Goal: Task Accomplishment & Management: Complete application form

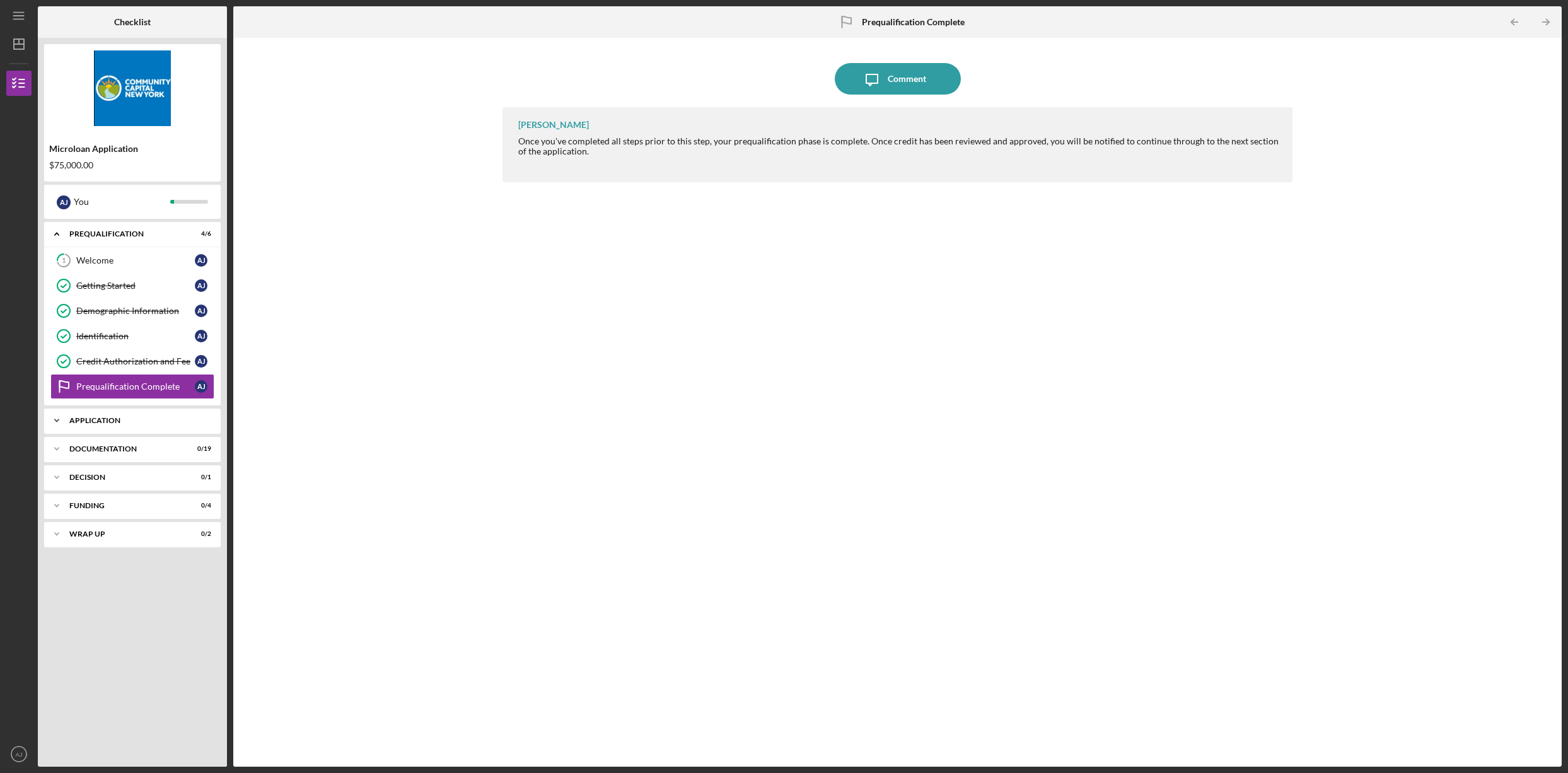
click at [58, 425] on icon "Icon/Expander" at bounding box center [57, 421] width 25 height 25
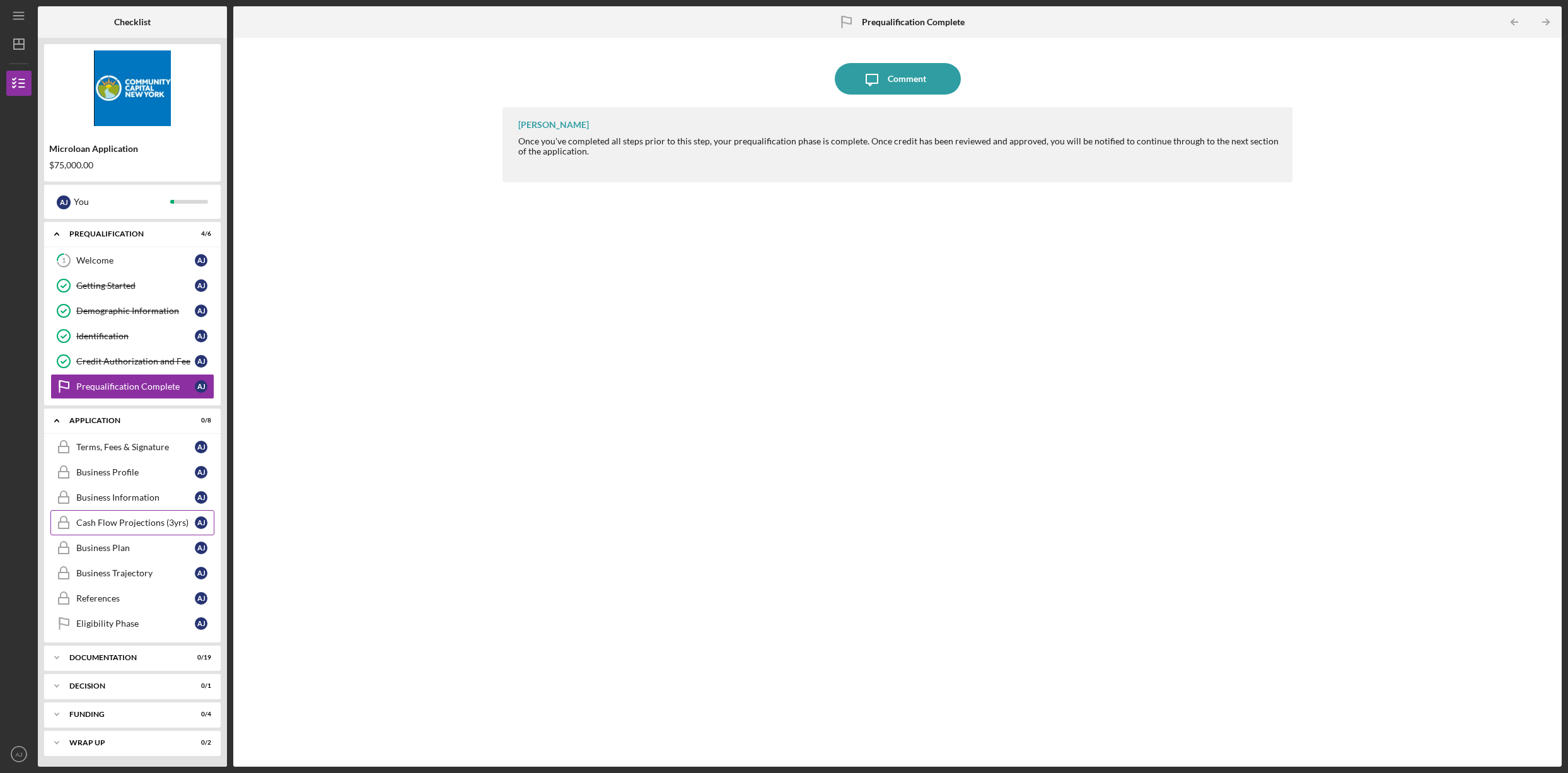
scroll to position [2, 0]
click at [58, 652] on icon "Icon/Expander" at bounding box center [57, 656] width 25 height 25
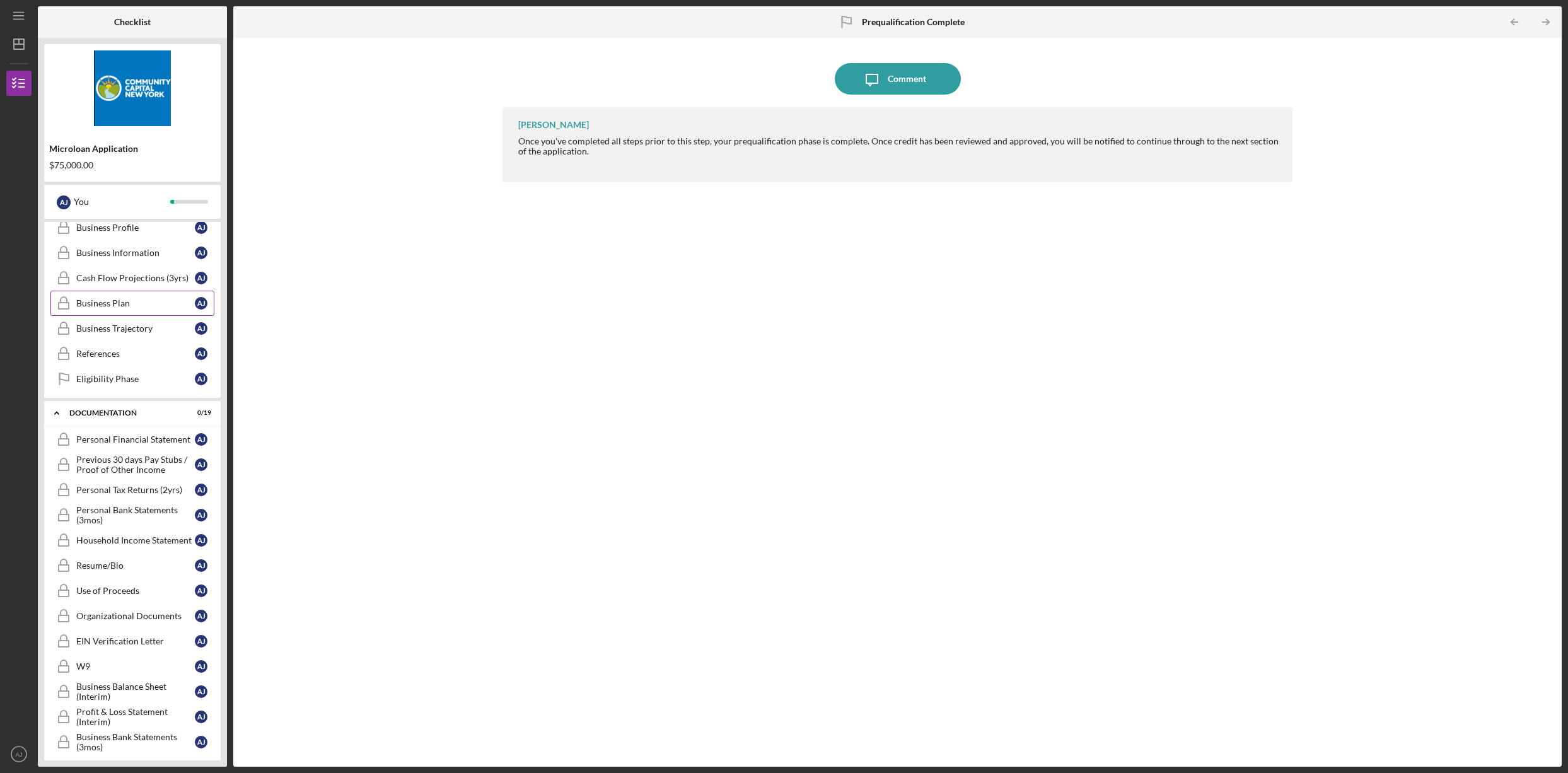
scroll to position [242, 0]
click at [107, 385] on div "Eligibility Phase" at bounding box center [136, 381] width 119 height 10
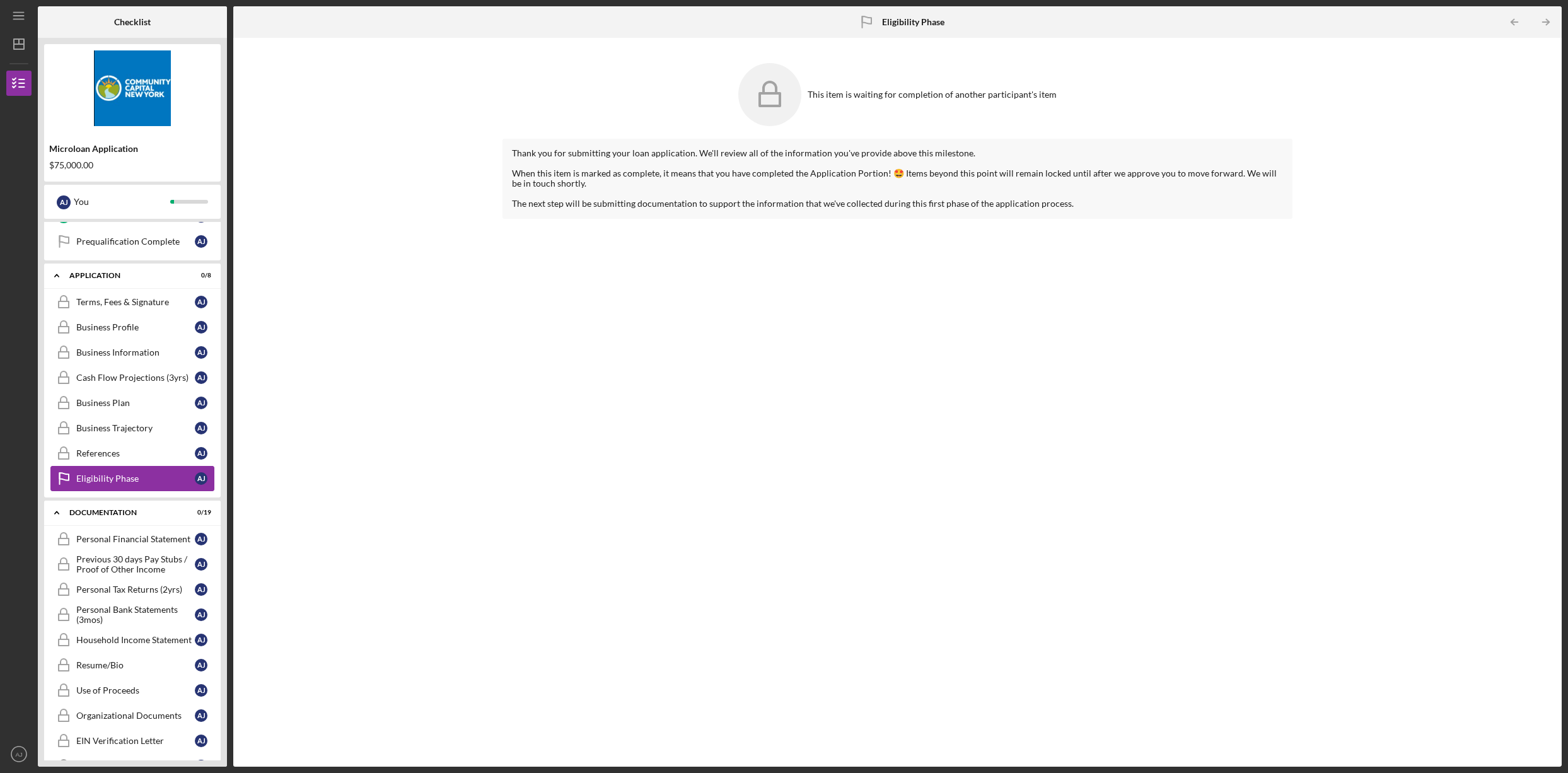
scroll to position [144, 0]
click at [102, 436] on link "Business Trajectory Business Trajectory A J" at bounding box center [132, 429] width 164 height 25
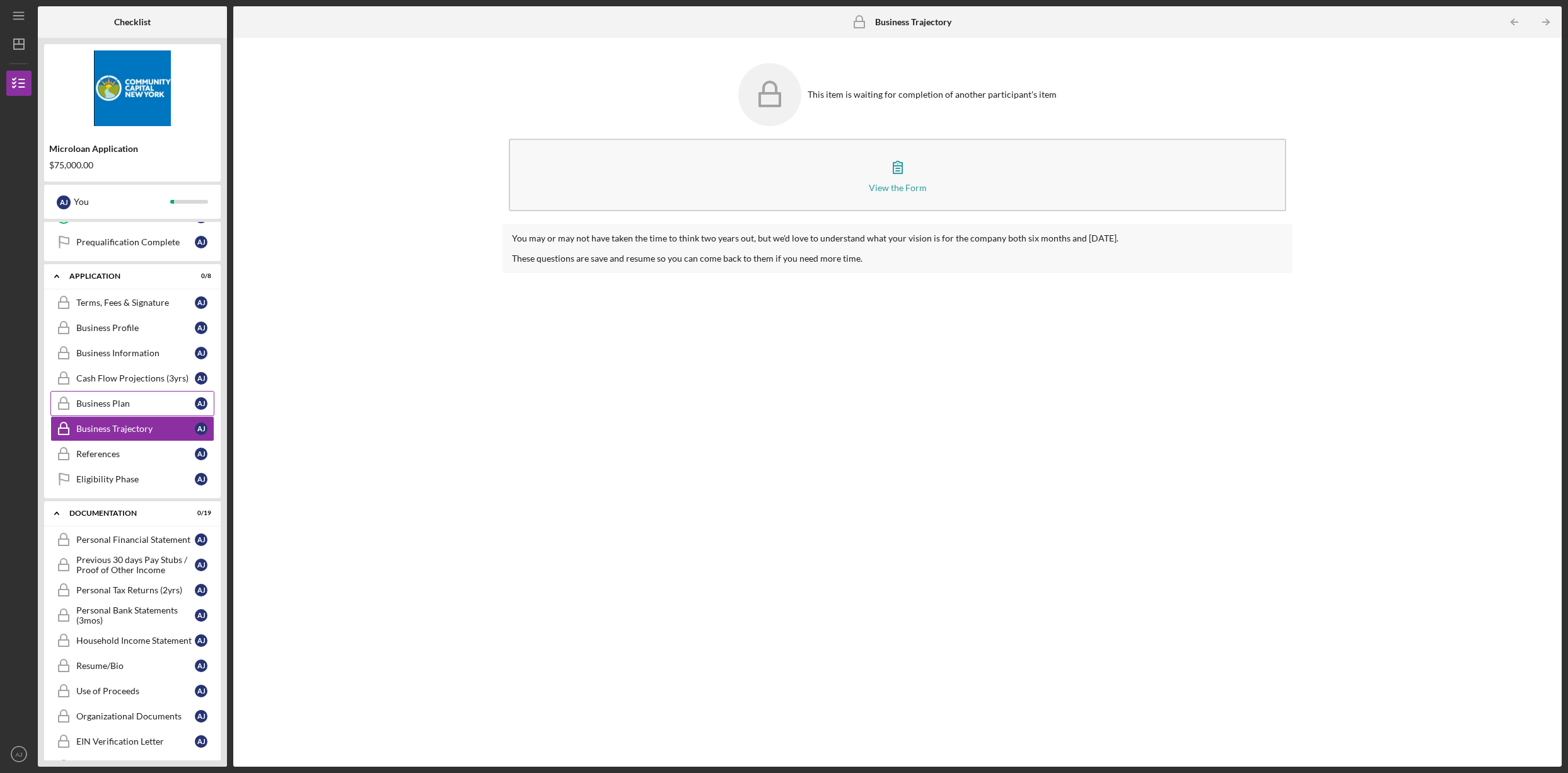
click at [105, 410] on link "Business Plan Business Plan A J" at bounding box center [132, 404] width 164 height 25
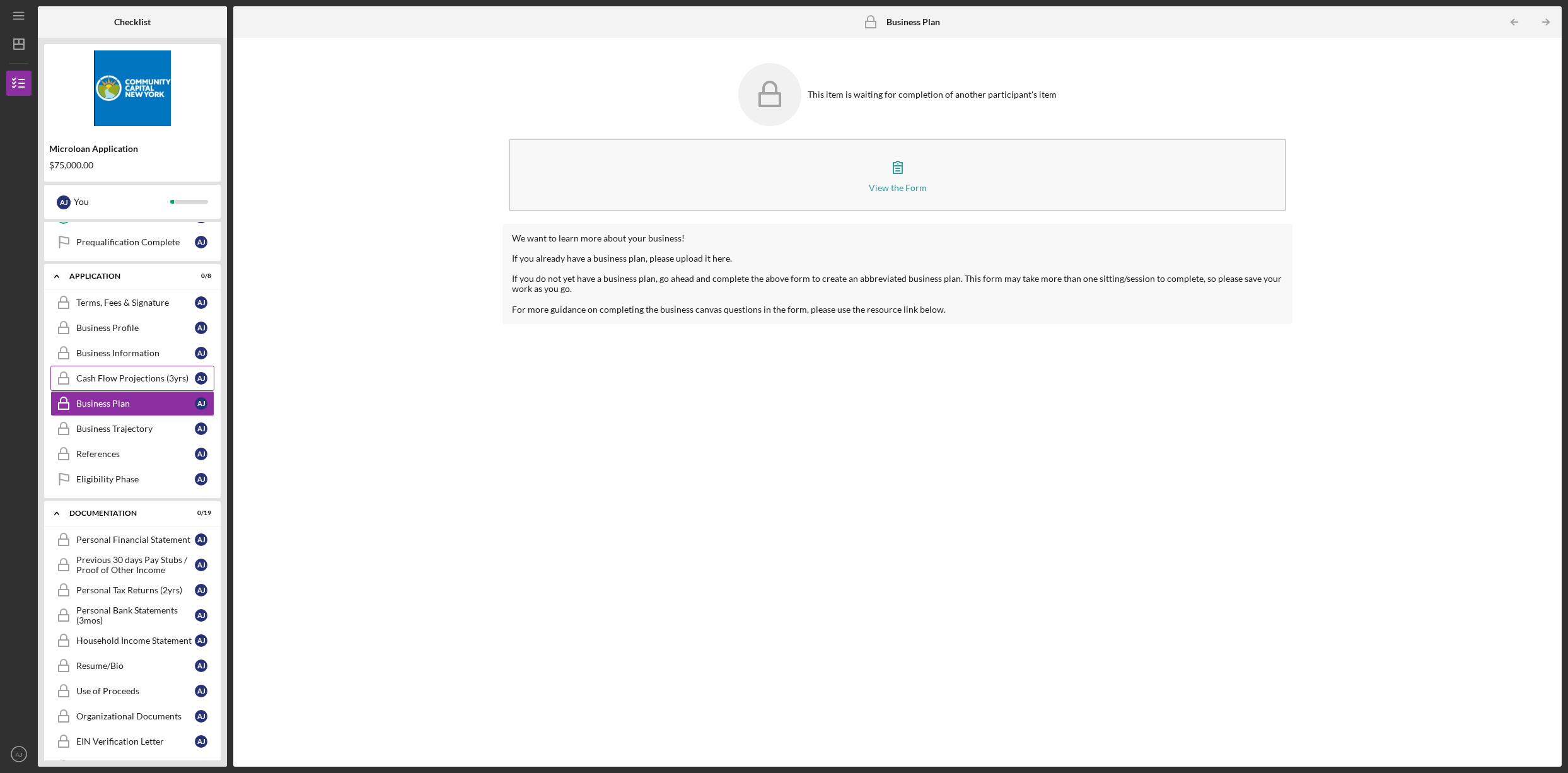
click at [104, 381] on div "Cash Flow Projections (3yrs)" at bounding box center [136, 378] width 119 height 10
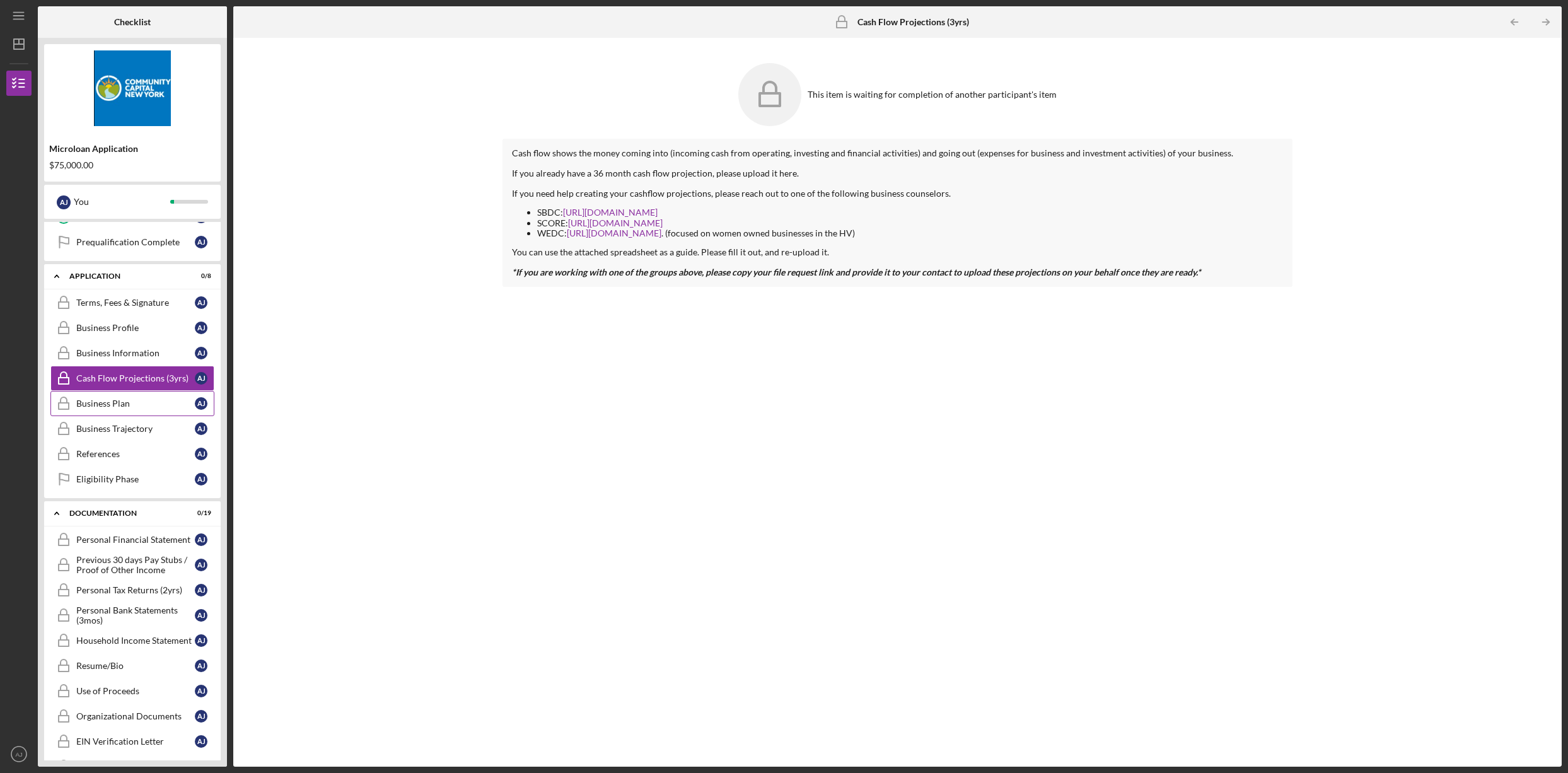
click at [107, 402] on div "Business Plan" at bounding box center [136, 403] width 119 height 10
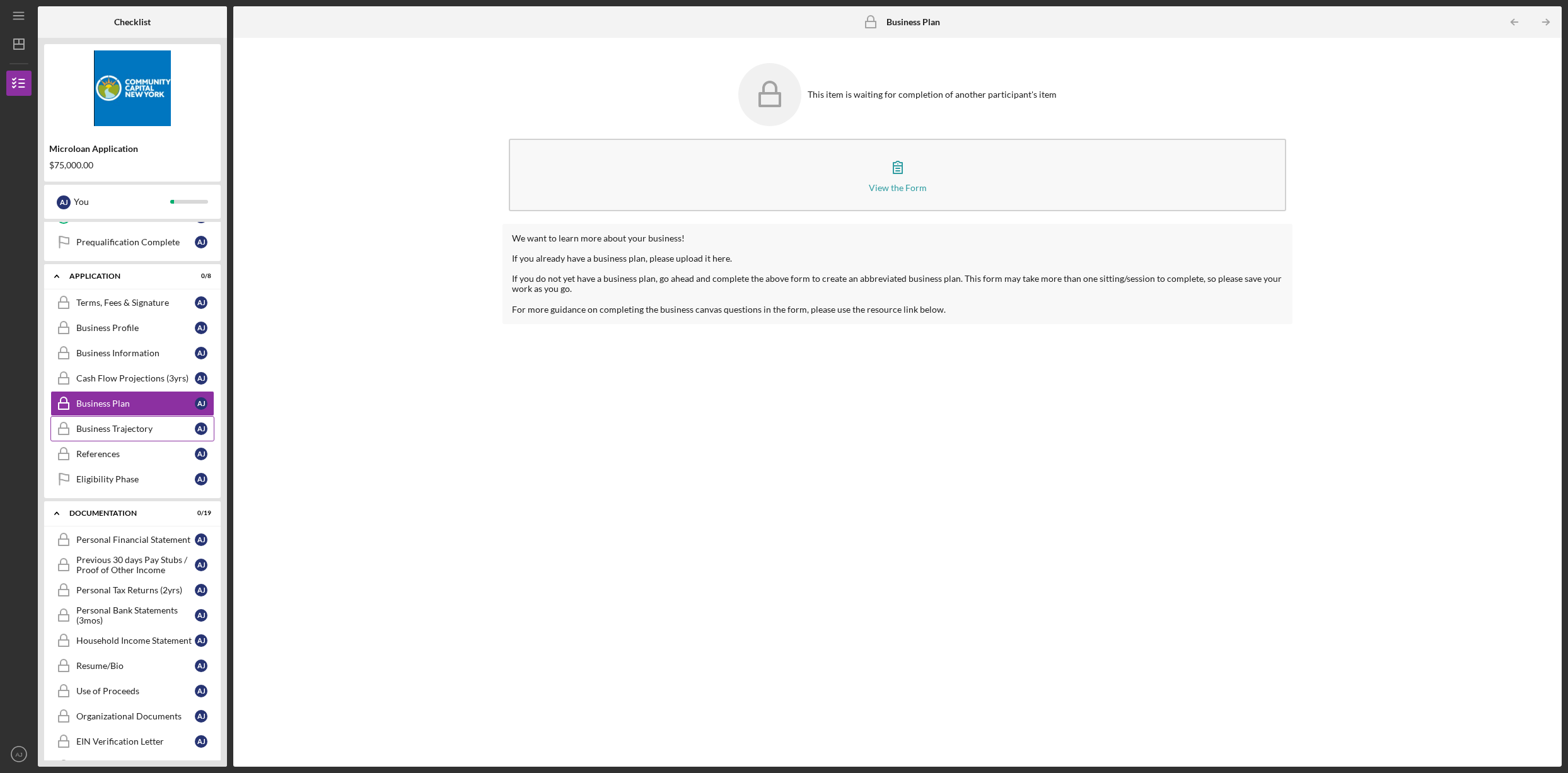
click at [109, 429] on div "Business Trajectory" at bounding box center [136, 428] width 119 height 10
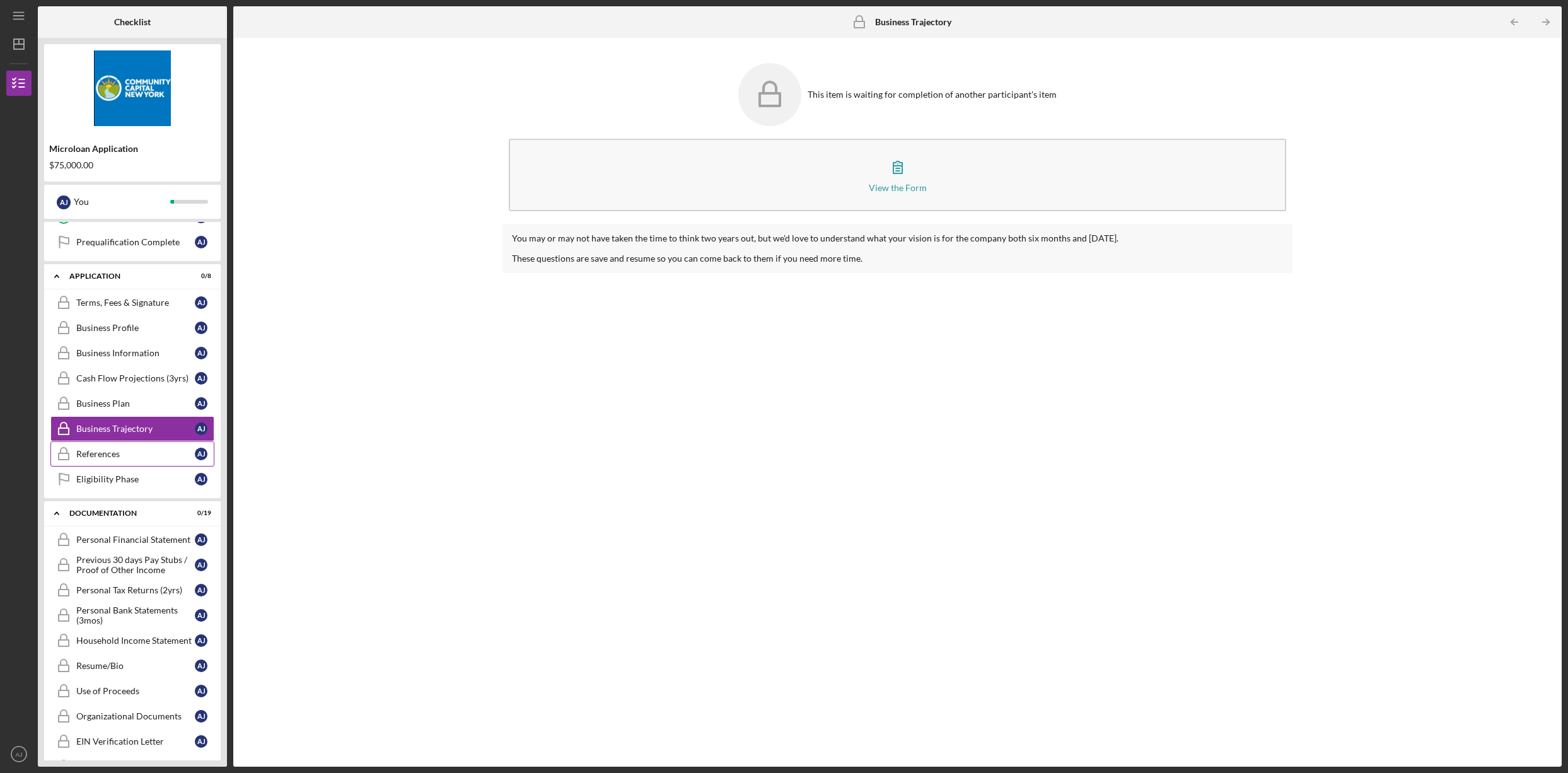
click at [110, 452] on div "References" at bounding box center [136, 454] width 119 height 10
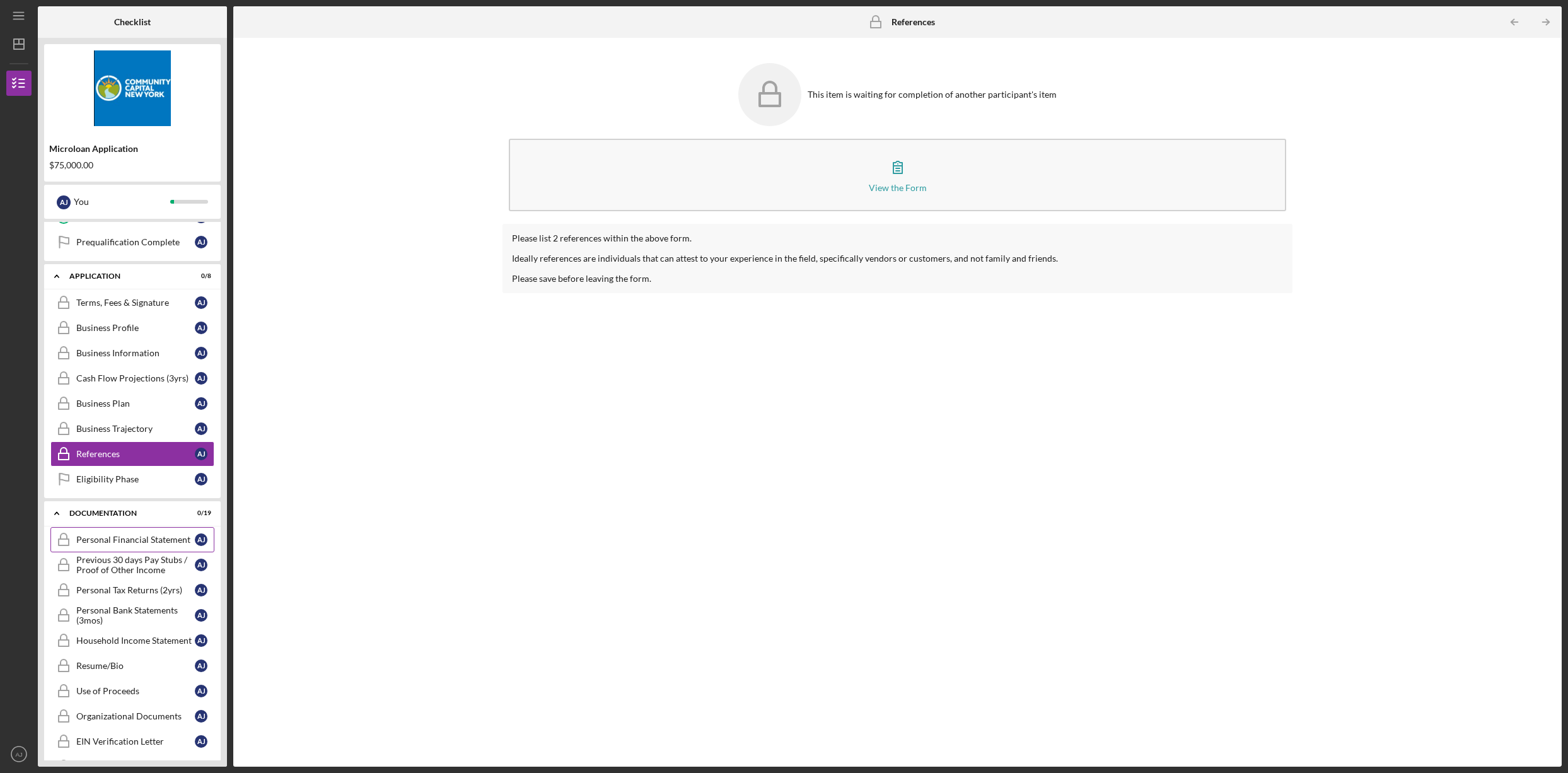
click at [119, 537] on div "Personal Financial Statement" at bounding box center [136, 540] width 119 height 10
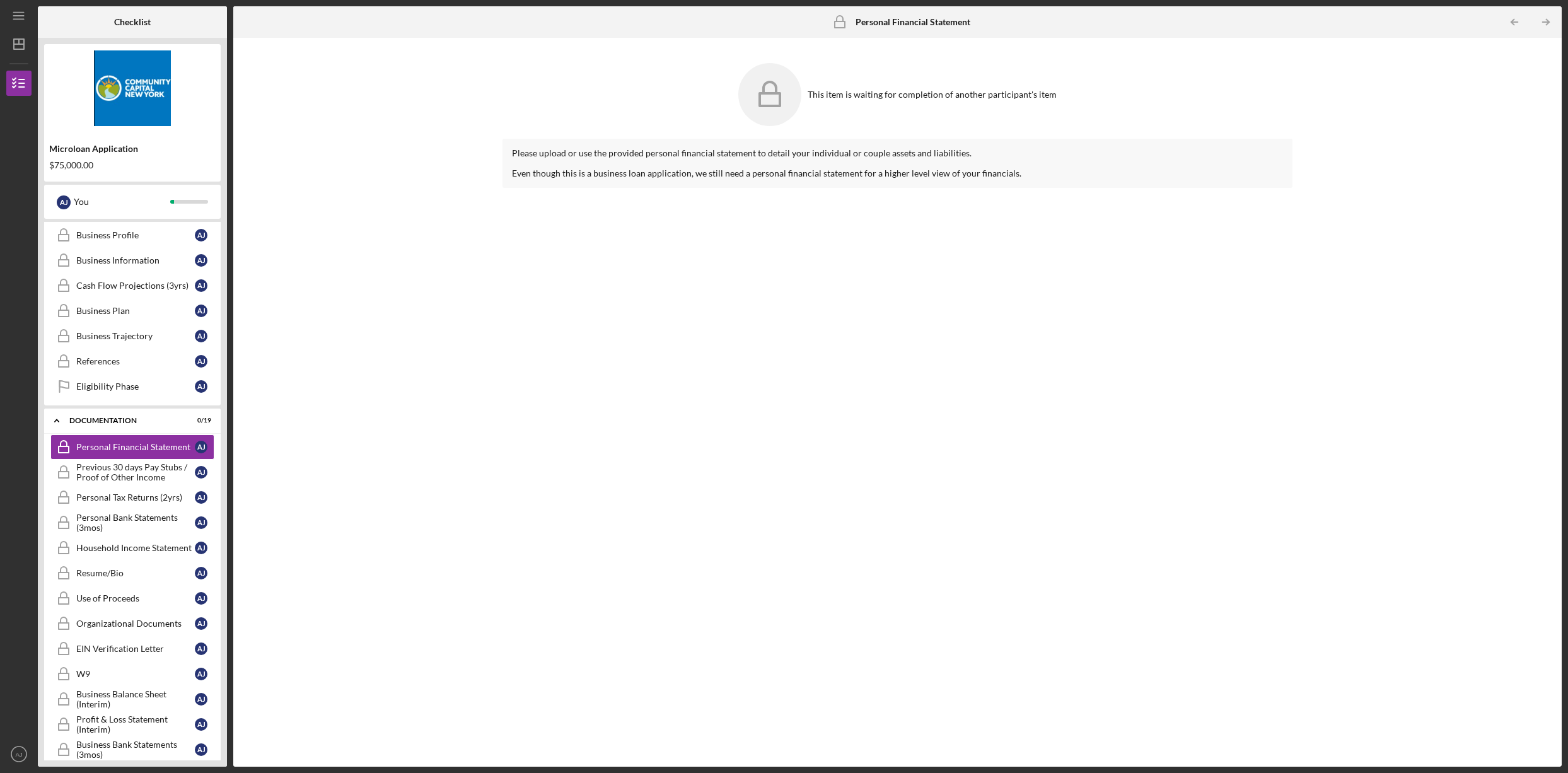
scroll to position [239, 0]
click at [123, 501] on link "Personal Tax Returns (2yrs) Personal Tax Returns (2yrs) A J" at bounding box center [132, 495] width 164 height 25
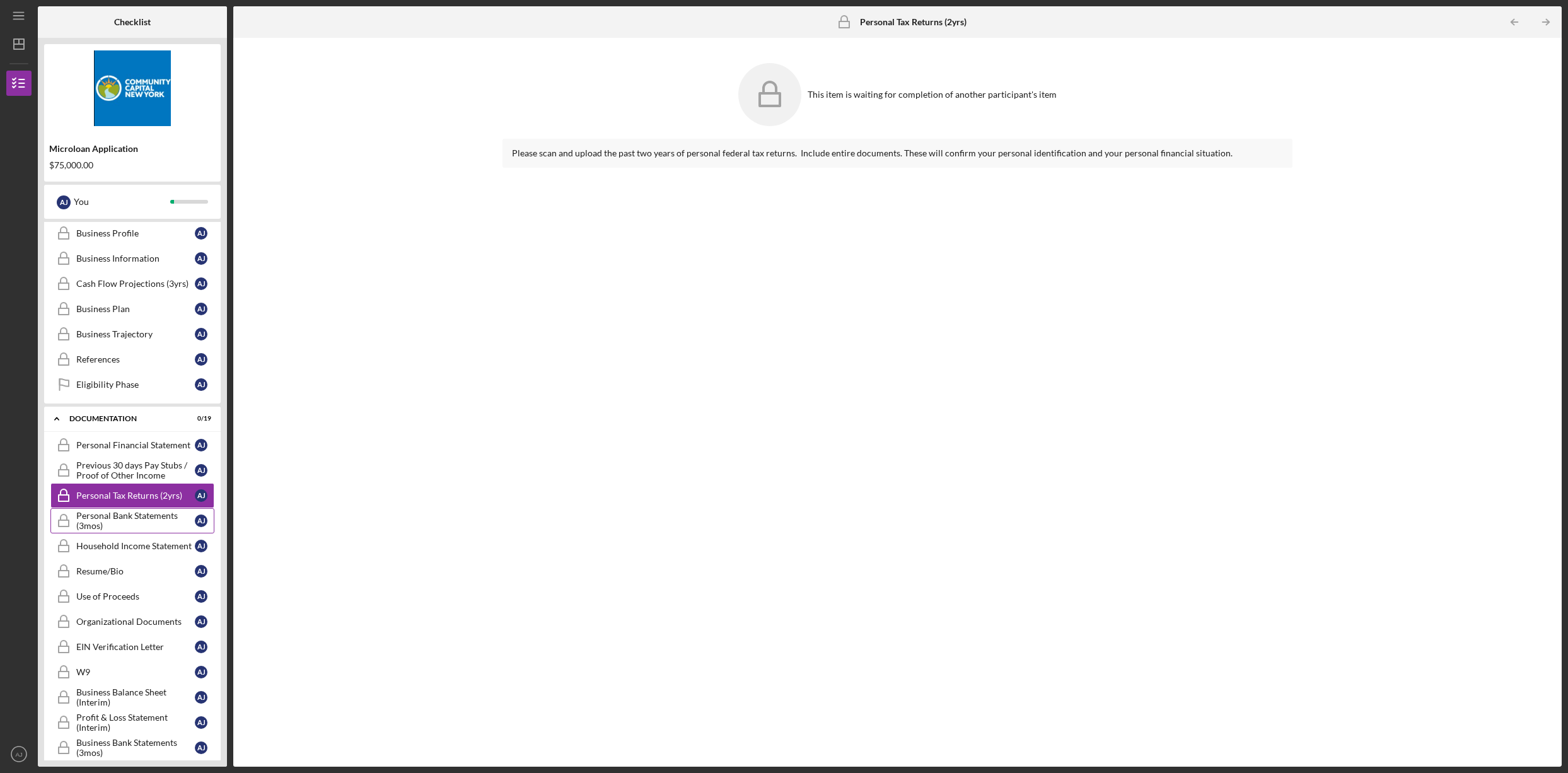
click at [123, 524] on div "Personal Bank Statements (3mos)" at bounding box center [136, 520] width 119 height 20
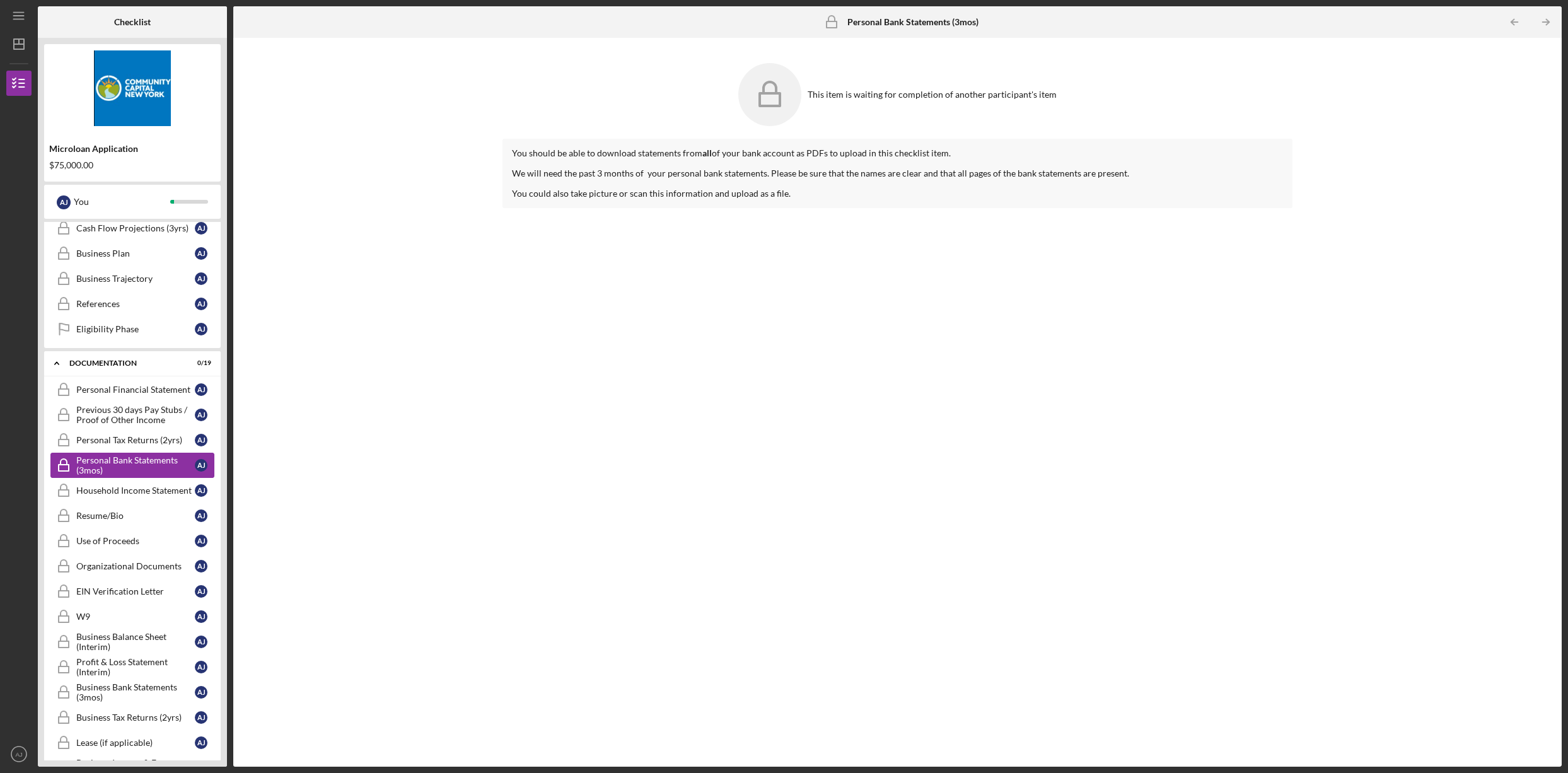
scroll to position [301, 0]
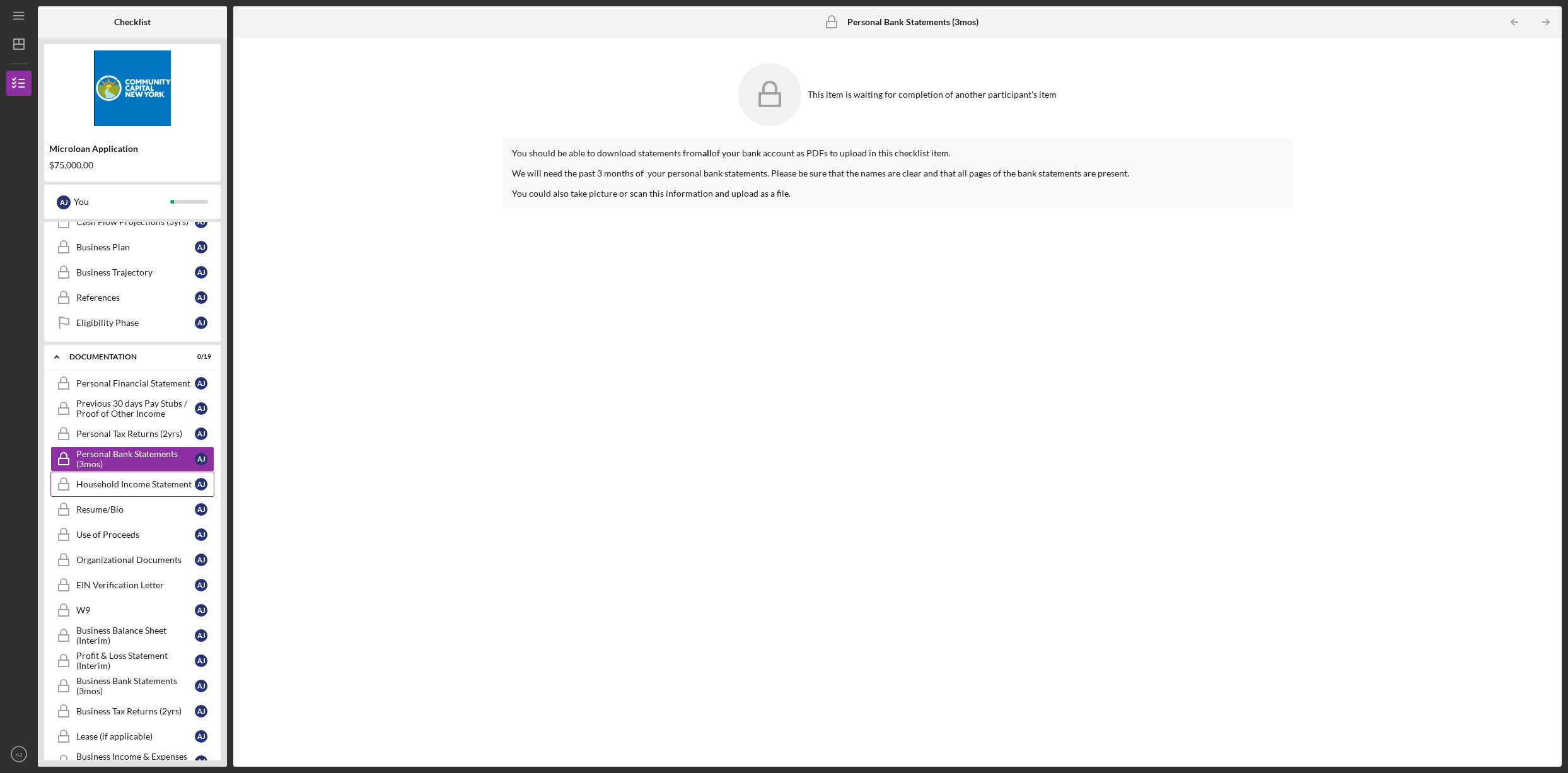
click at [115, 489] on div "Household Income Statement" at bounding box center [136, 484] width 119 height 10
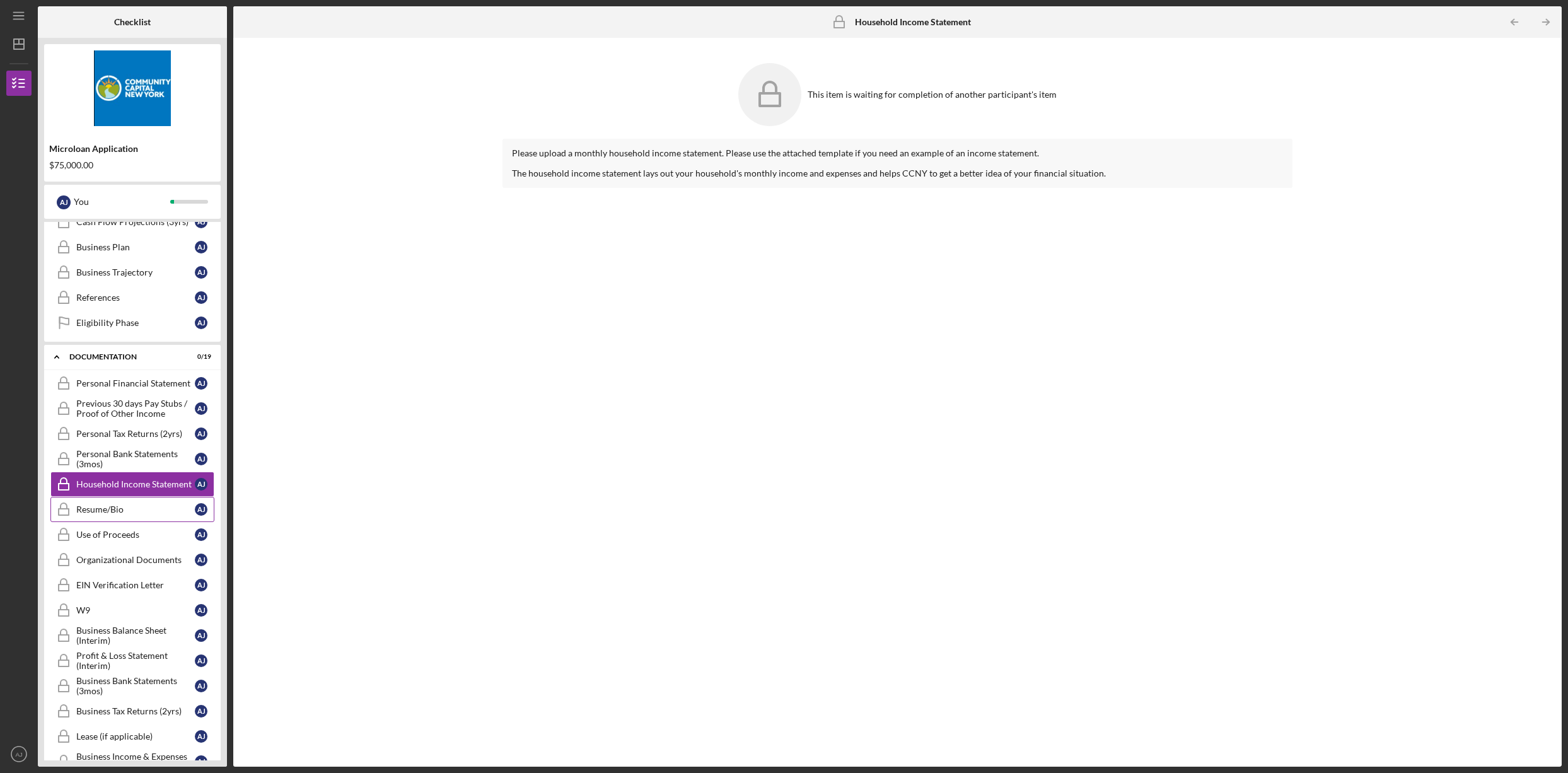
click at [113, 509] on div "Resume/Bio" at bounding box center [136, 509] width 119 height 10
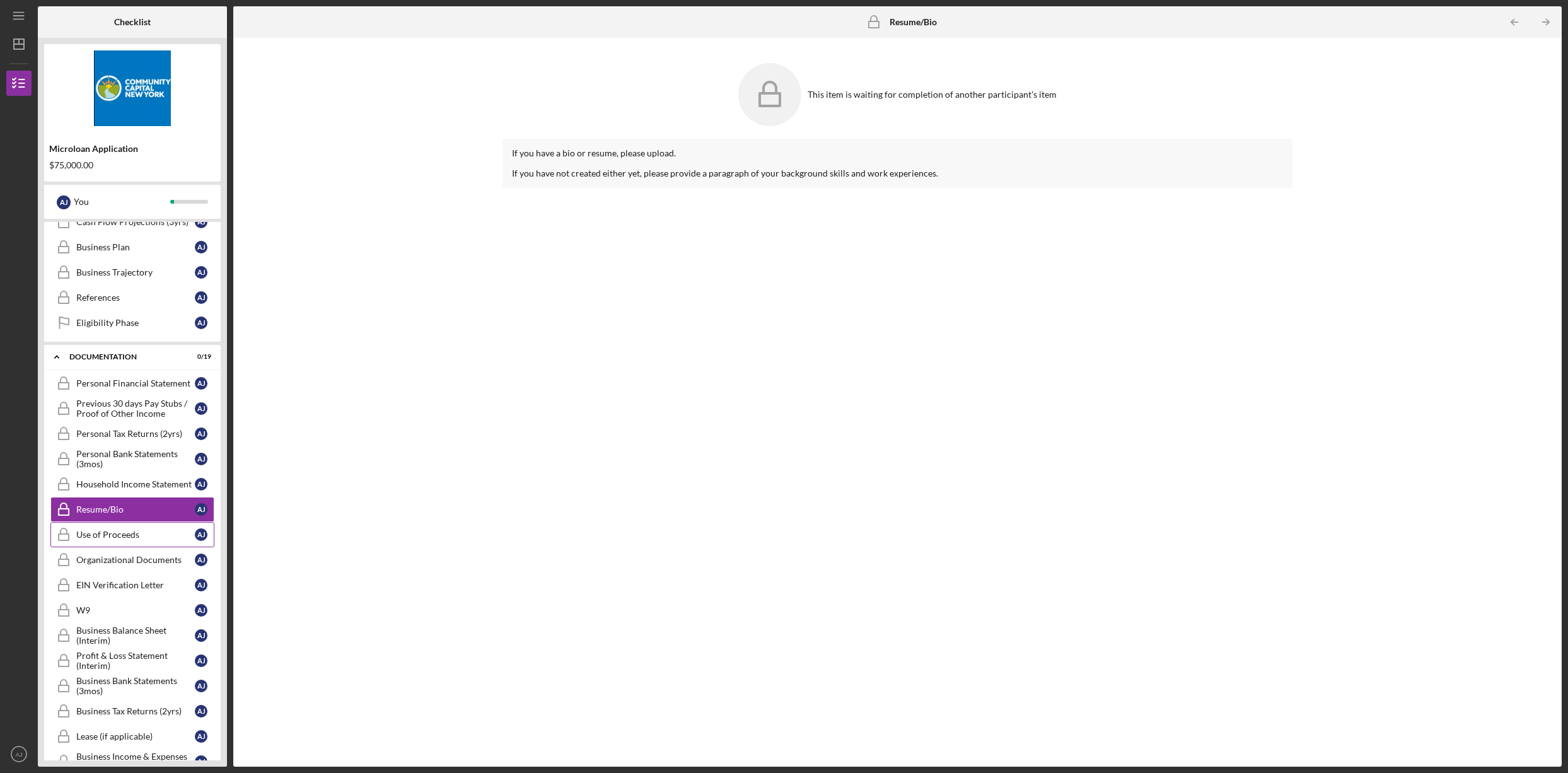
click at [115, 532] on div "Use of Proceeds" at bounding box center [136, 534] width 119 height 10
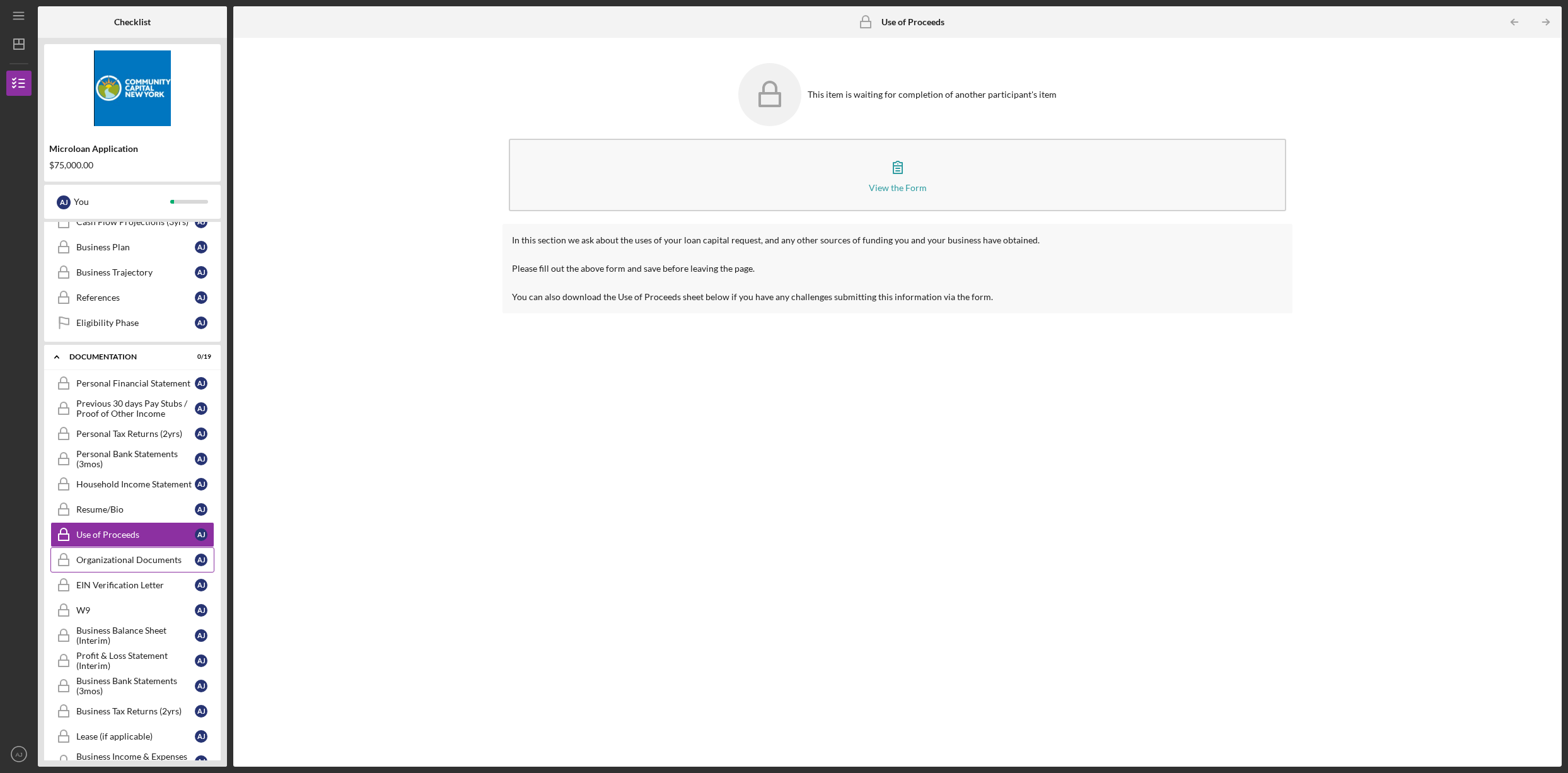
click at [121, 561] on div "Organizational Documents" at bounding box center [136, 559] width 119 height 10
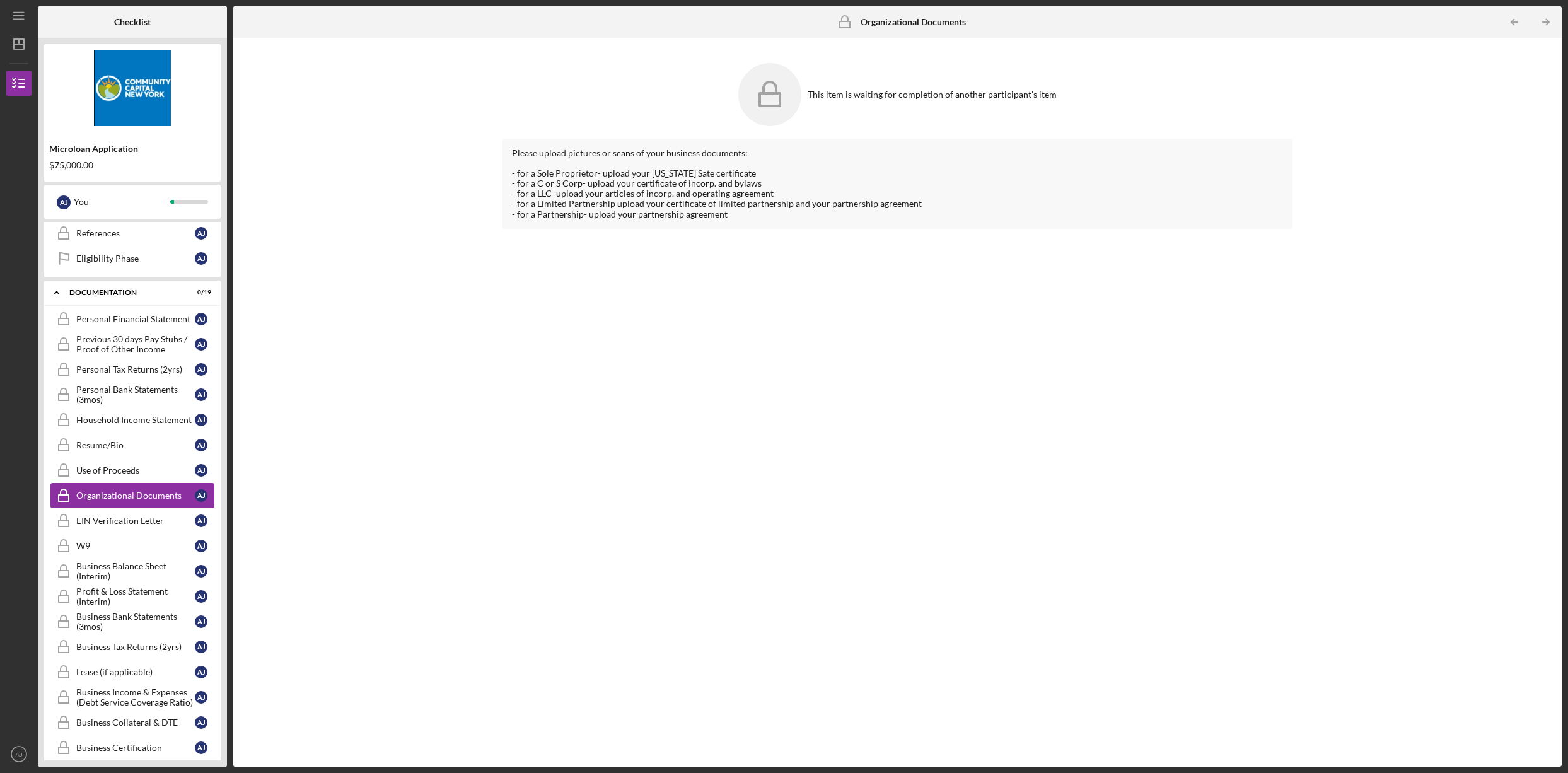
scroll to position [371, 0]
click at [113, 523] on link "EIN Verification Letter EIN Verification Letter A J" at bounding box center [132, 515] width 164 height 25
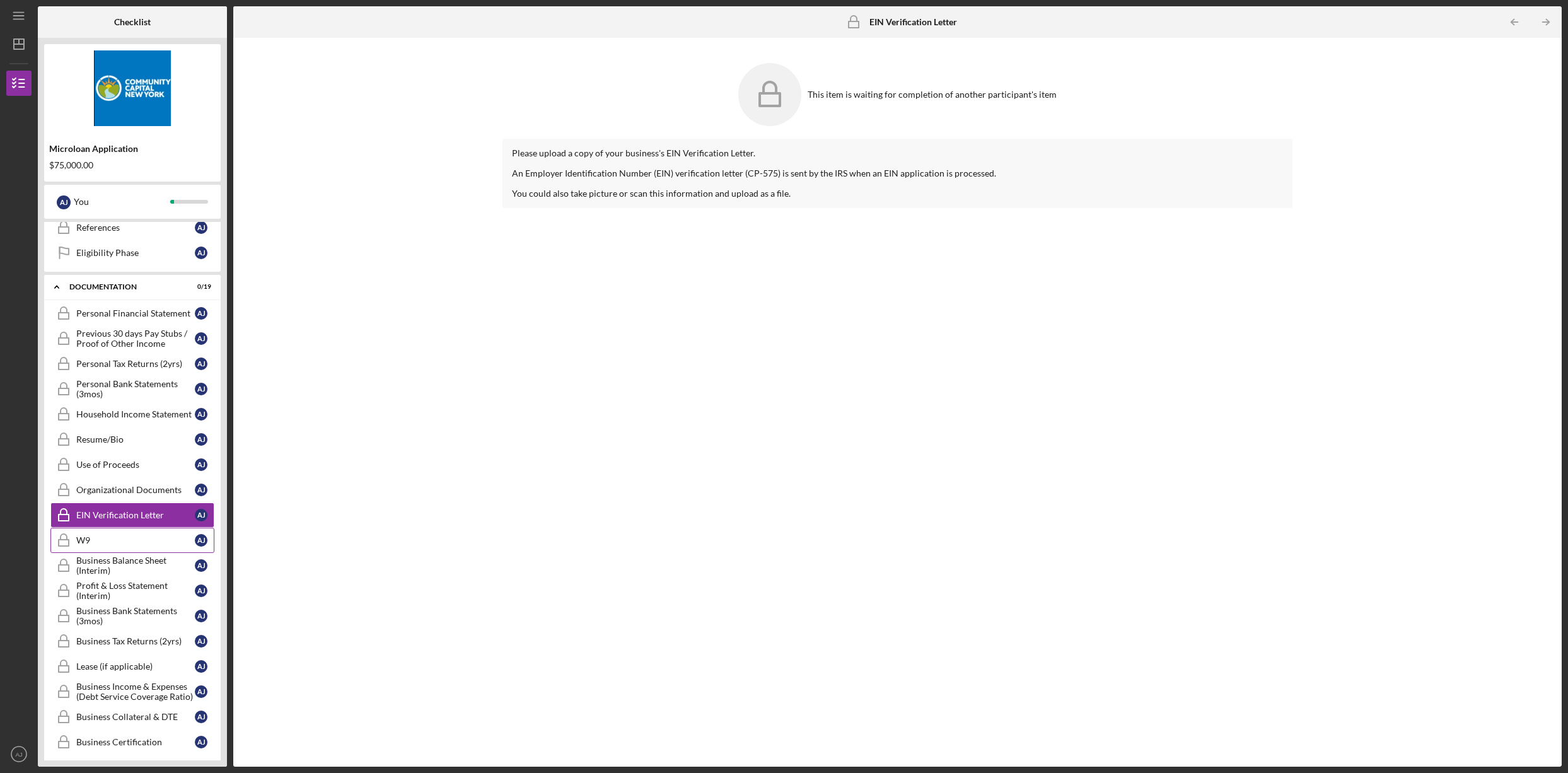
click at [111, 541] on div "W9" at bounding box center [136, 540] width 119 height 10
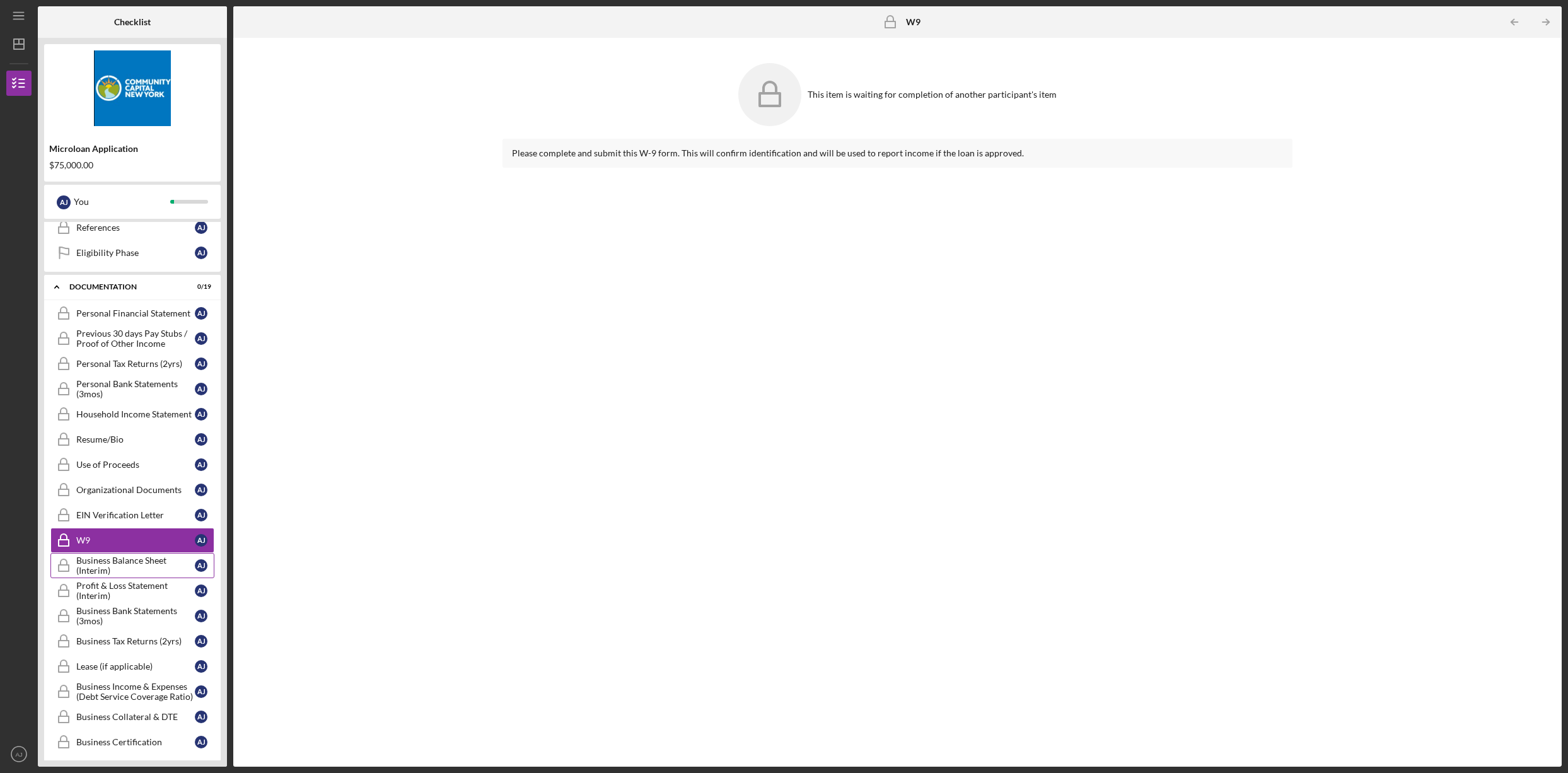
click at [117, 563] on div "Business Balance Sheet (Interim)" at bounding box center [136, 565] width 119 height 20
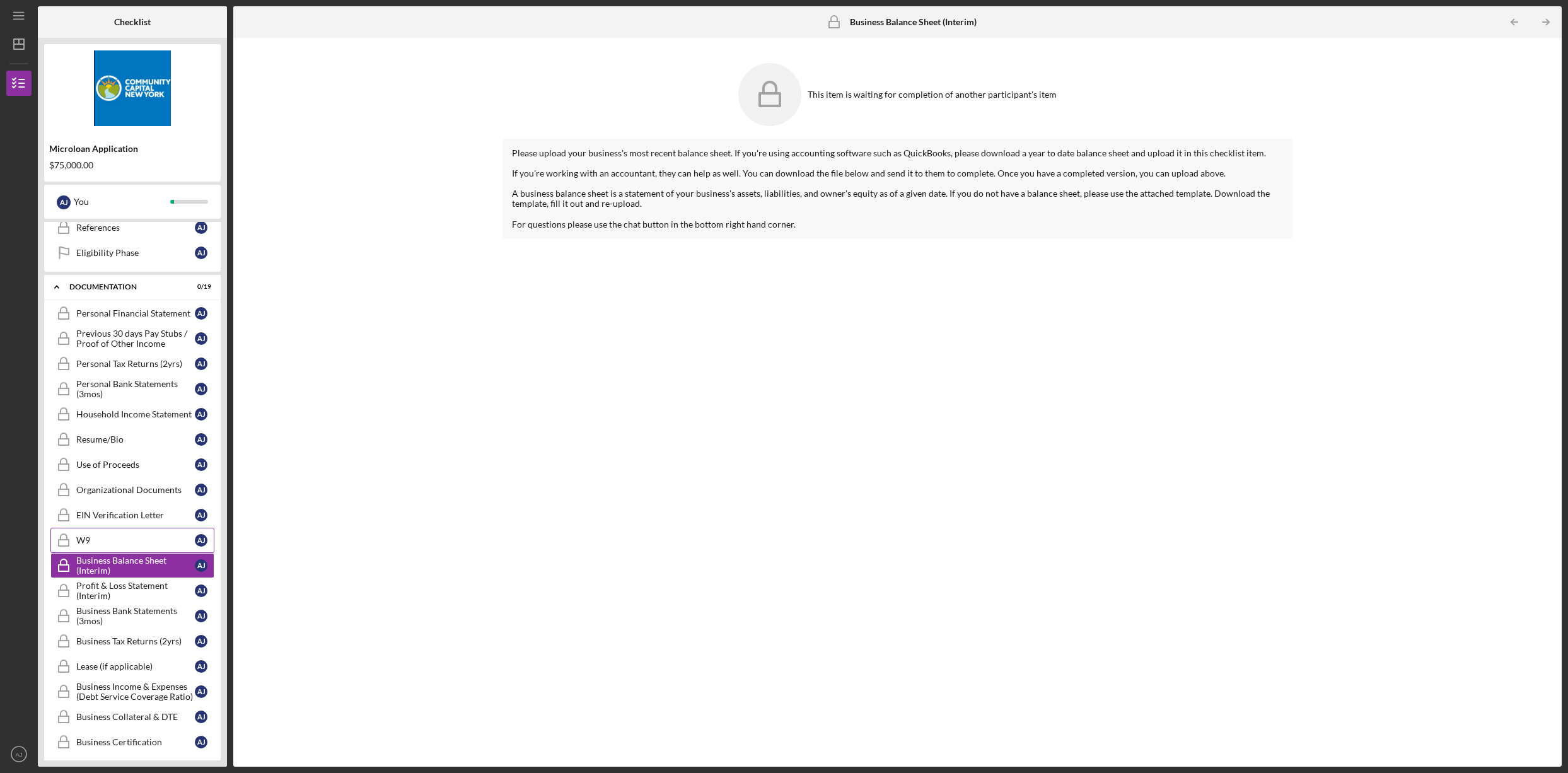
click at [111, 538] on div "W9" at bounding box center [136, 540] width 119 height 10
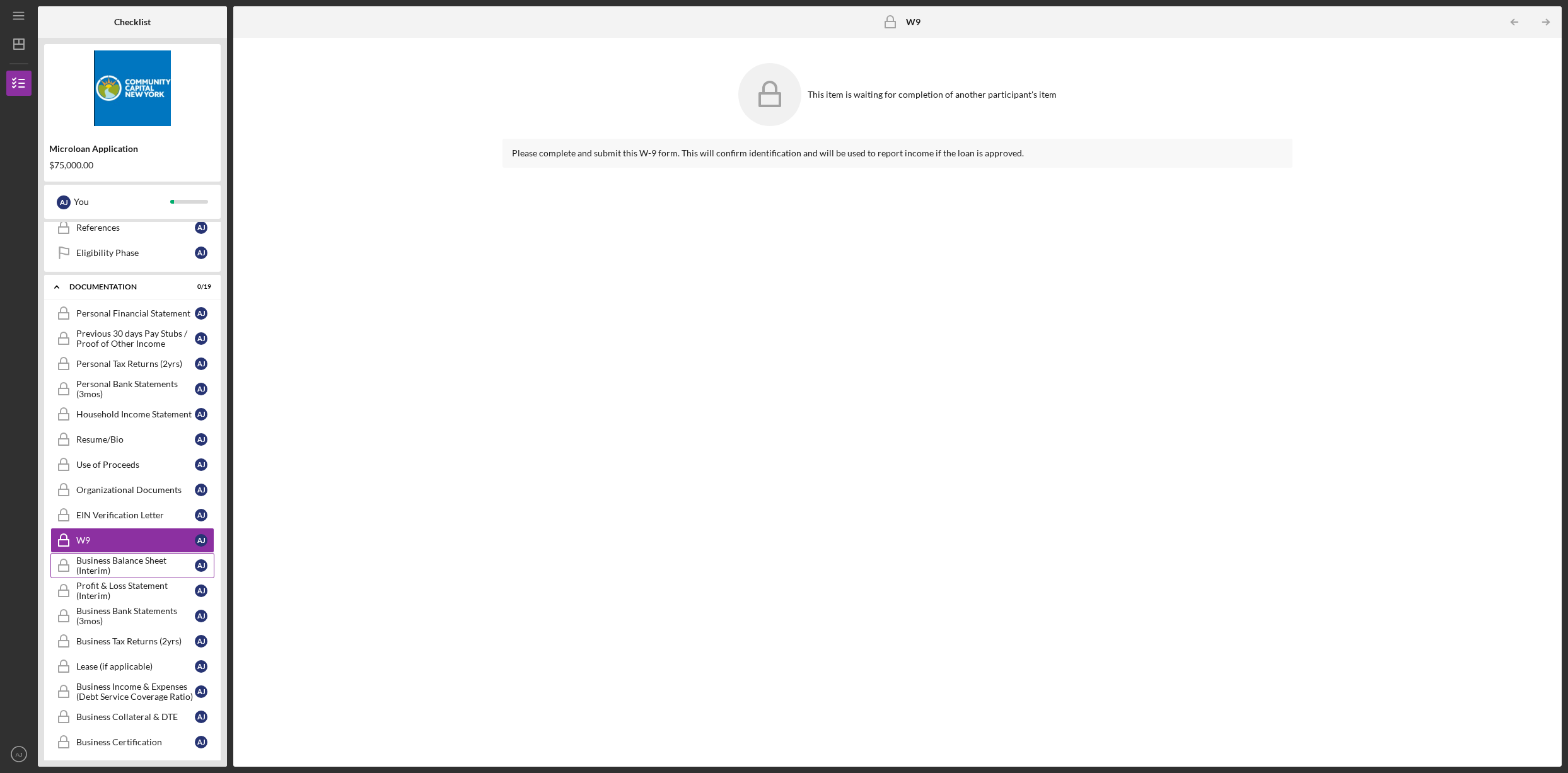
click at [125, 563] on div "Business Balance Sheet (Interim)" at bounding box center [136, 565] width 119 height 20
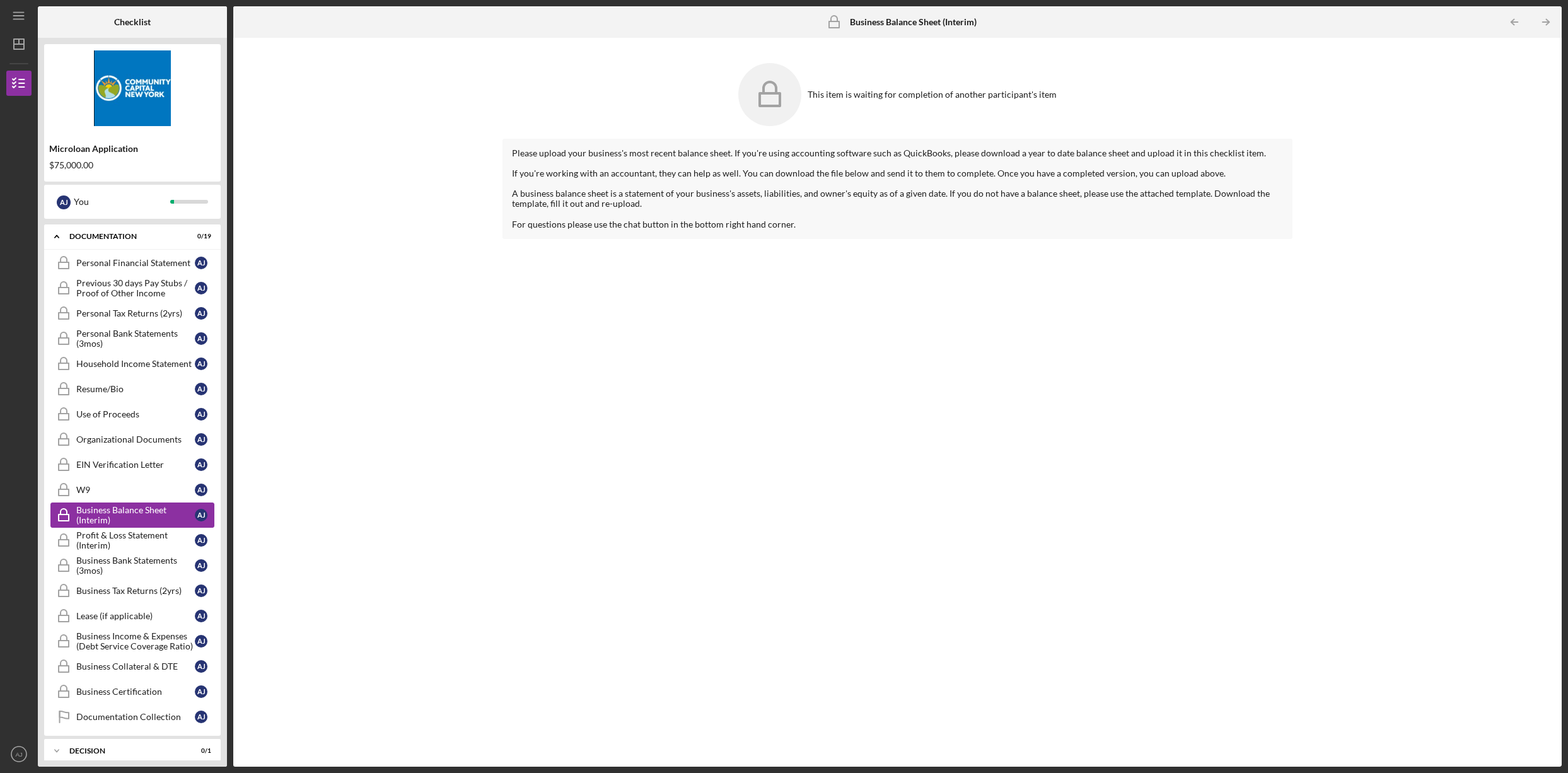
scroll to position [423, 0]
click at [111, 541] on div "Profit & Loss Statement (Interim)" at bounding box center [136, 539] width 119 height 20
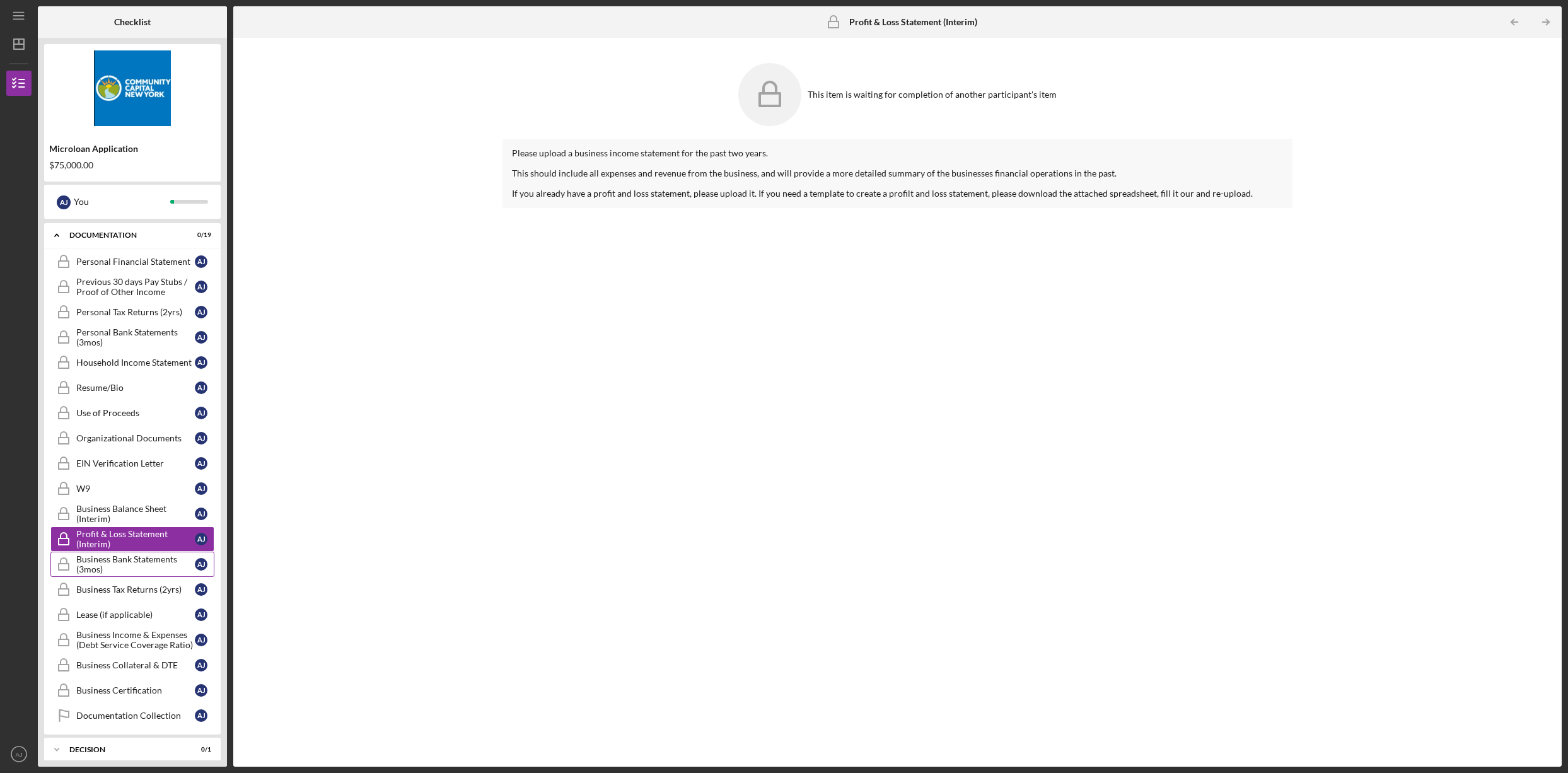
click at [119, 567] on div "Business Bank Statements (3mos)" at bounding box center [136, 564] width 119 height 20
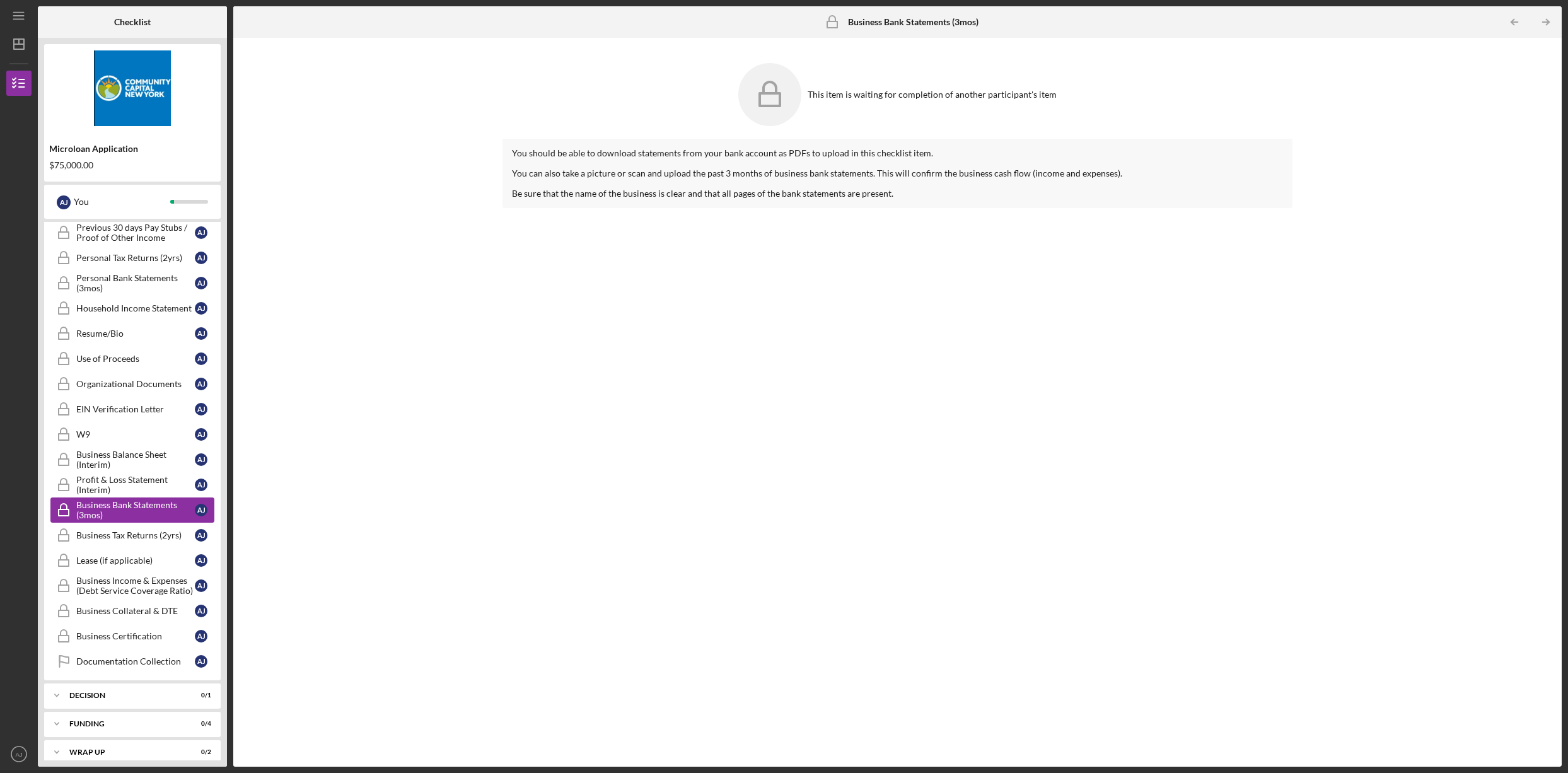
scroll to position [479, 0]
click at [119, 538] on link "Business Tax Returns (2yrs) Business Tax Returns (2yrs) A J" at bounding box center [132, 533] width 164 height 25
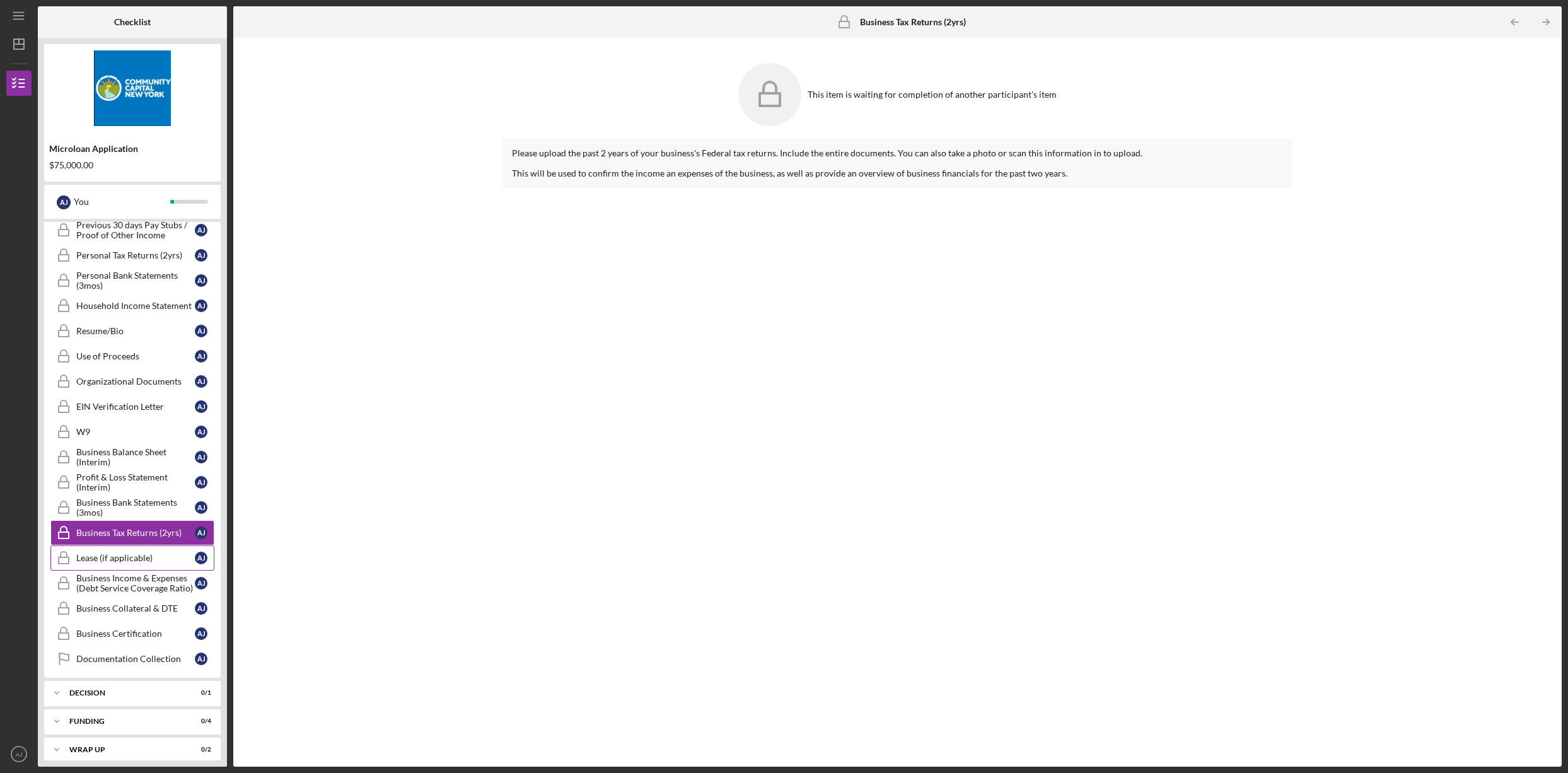
click at [119, 554] on div "Lease (if applicable)" at bounding box center [136, 557] width 119 height 10
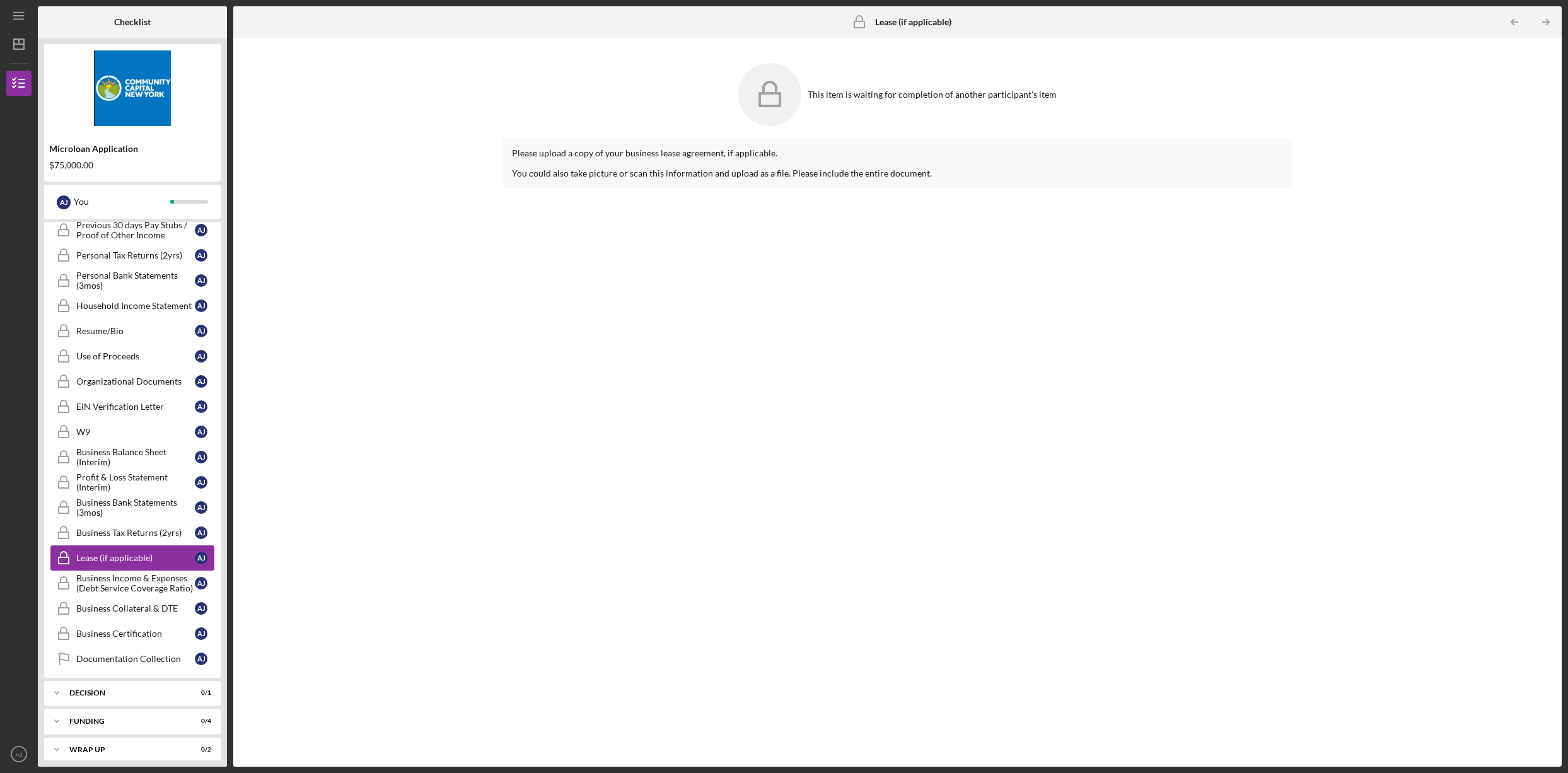
scroll to position [488, 0]
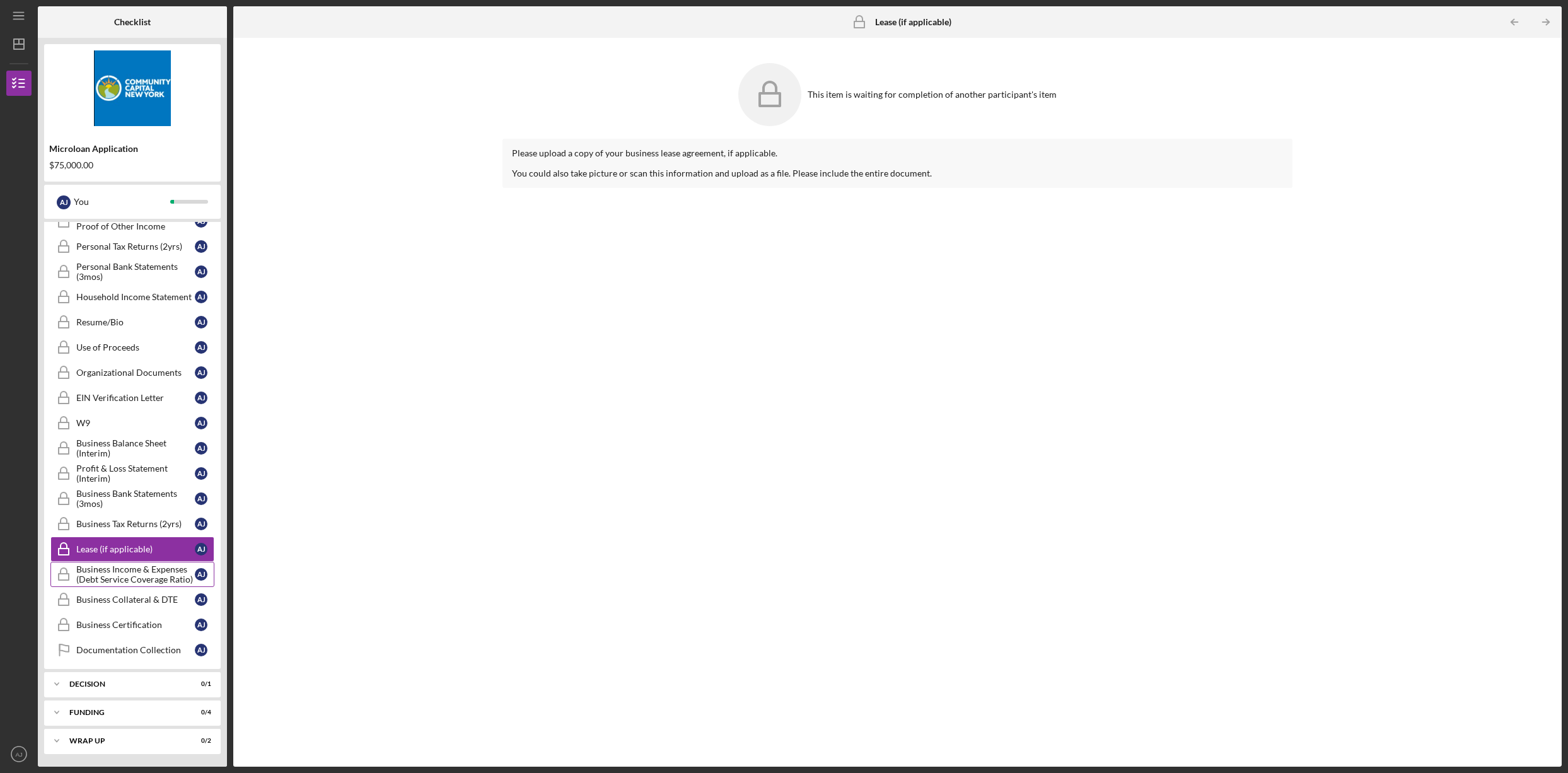
click at [127, 572] on div "Business Income & Expenses (Debt Service Coverage Ratio)" at bounding box center [136, 574] width 119 height 20
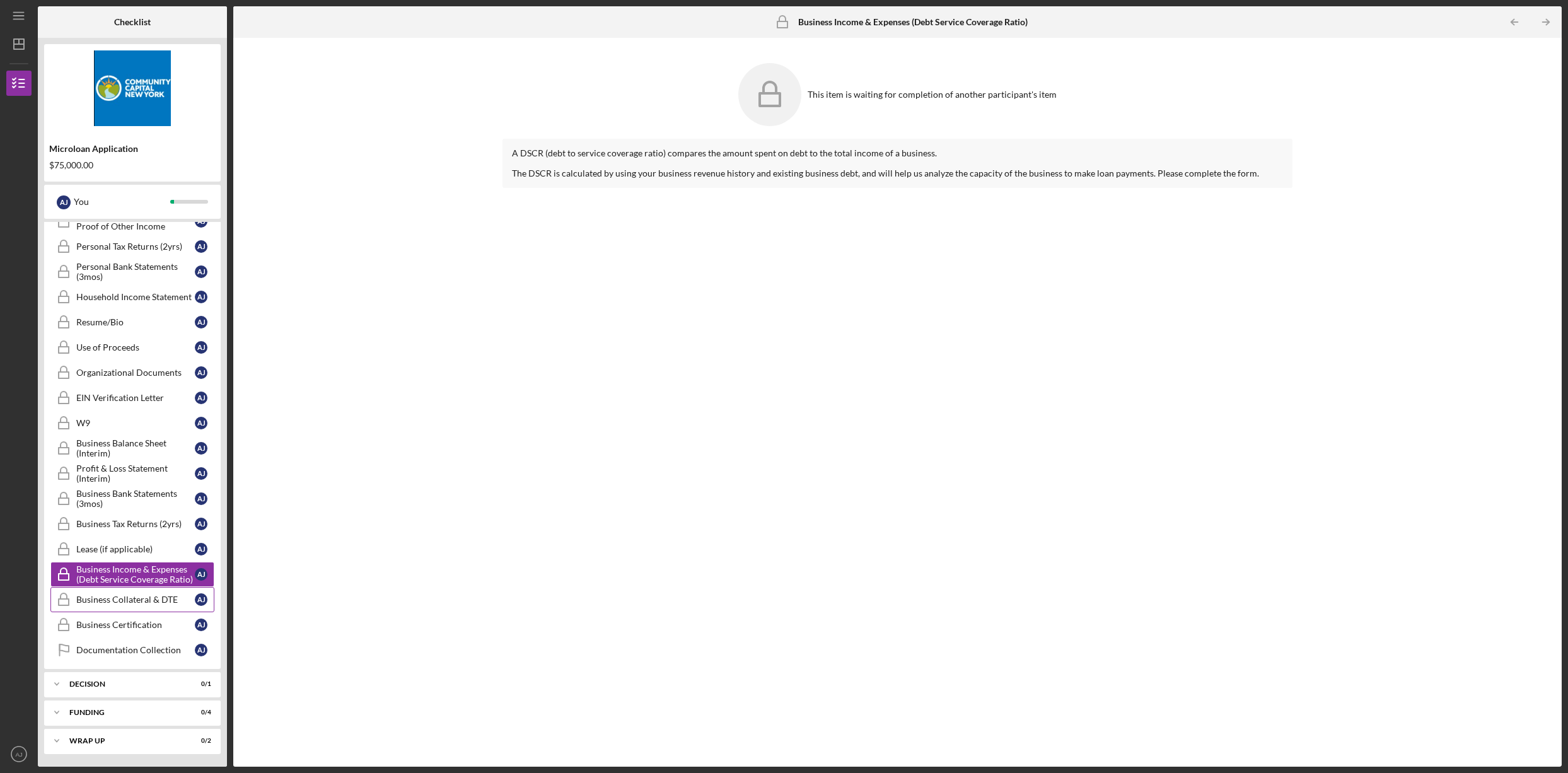
click at [142, 603] on div "Business Collateral & DTE" at bounding box center [136, 600] width 119 height 10
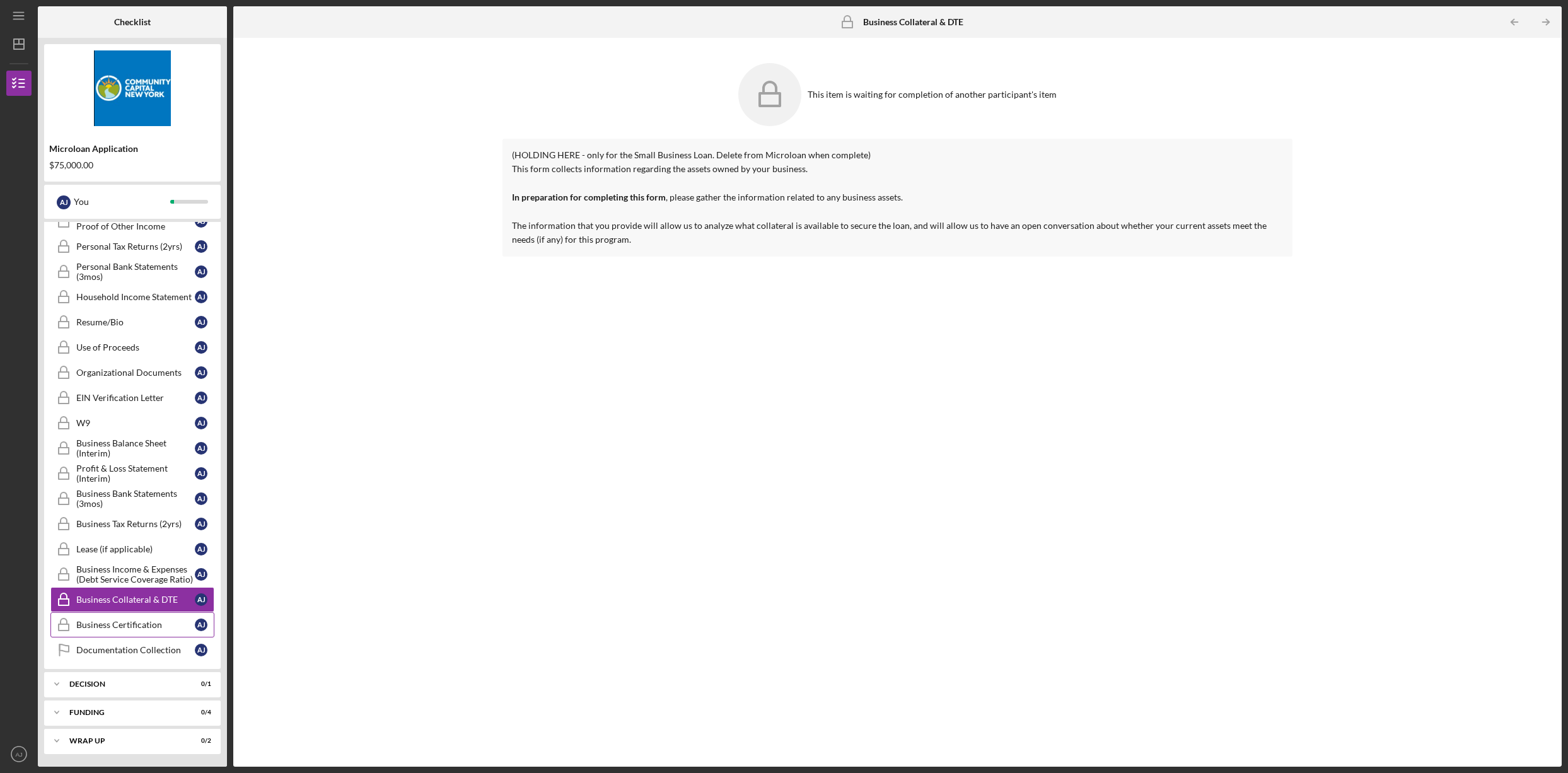
click at [110, 631] on link "Business Certification Business Certification A J" at bounding box center [132, 625] width 164 height 25
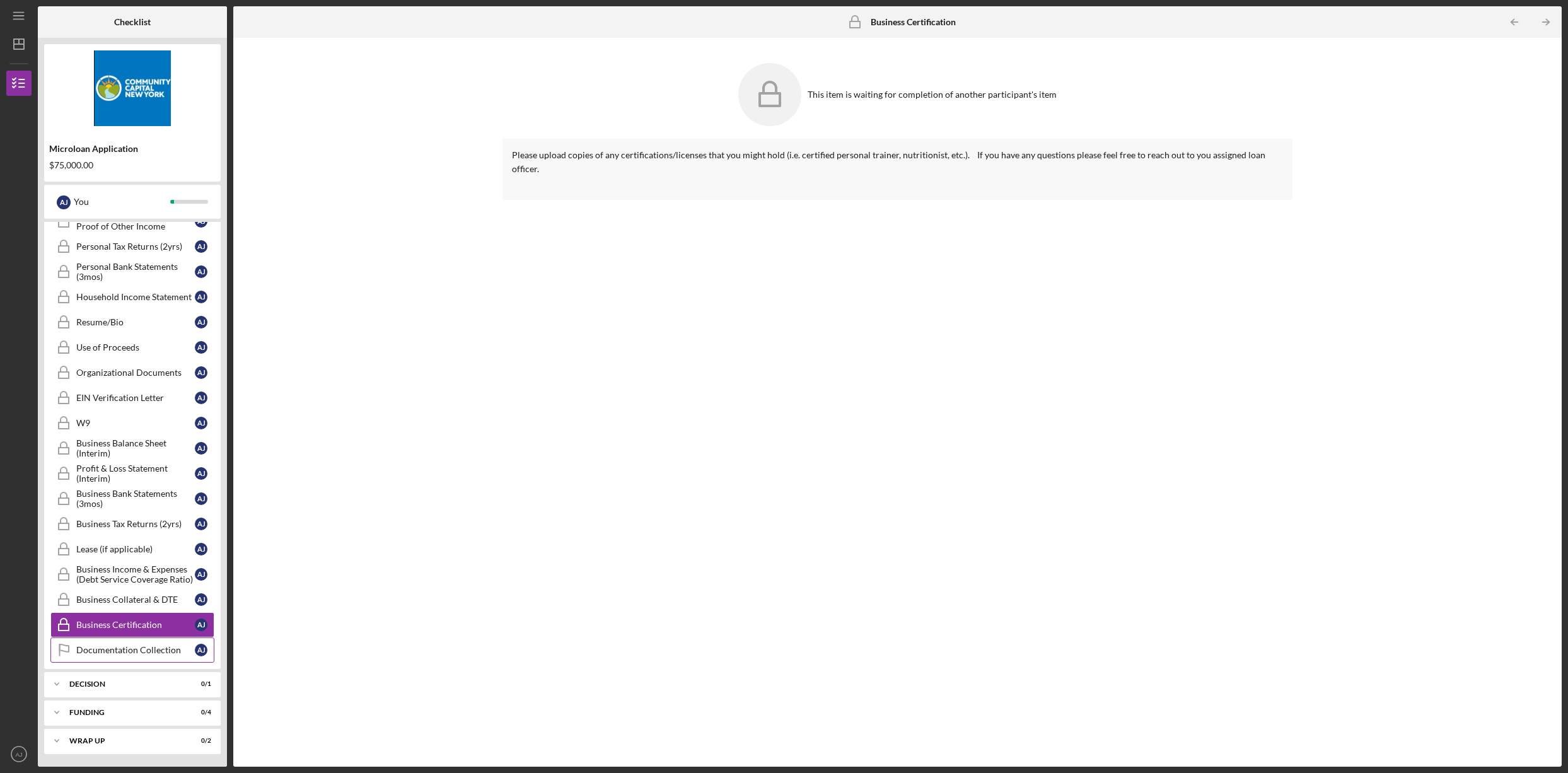
click at [125, 651] on div "Documentation Collection" at bounding box center [136, 650] width 119 height 10
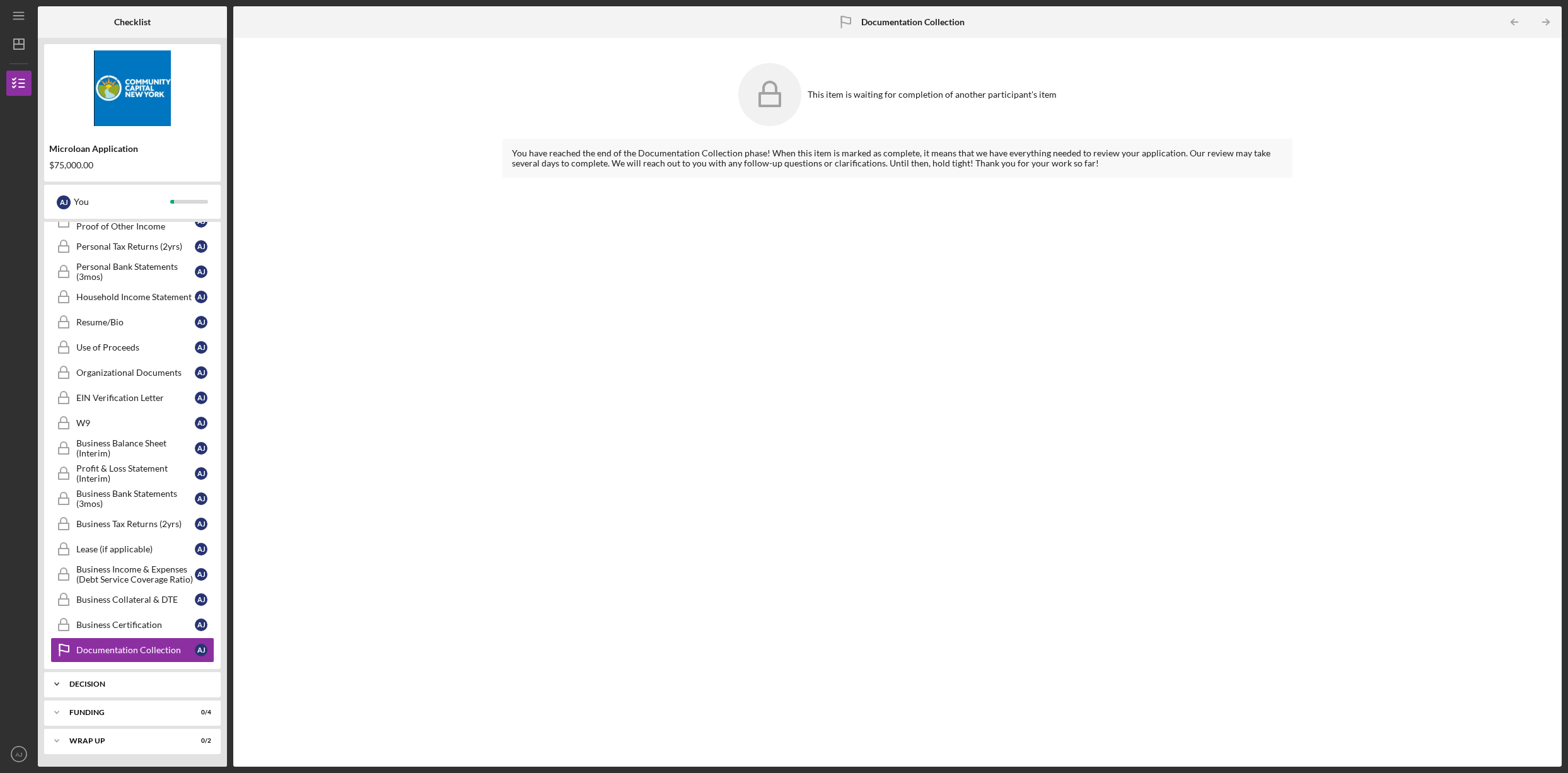
click at [91, 685] on div "Decision" at bounding box center [137, 684] width 136 height 7
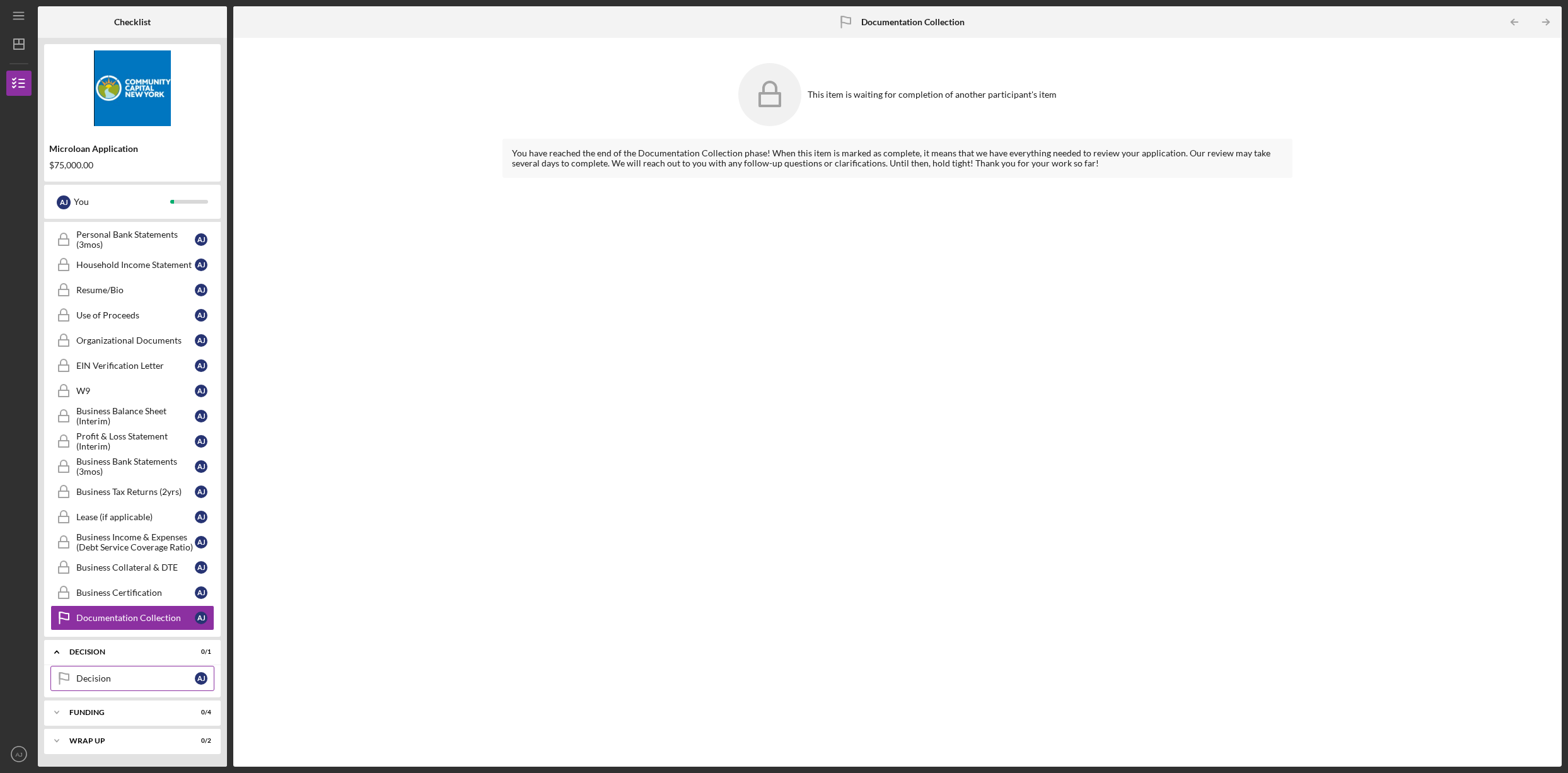
click at [88, 684] on link "Decision Decision A J" at bounding box center [132, 679] width 164 height 25
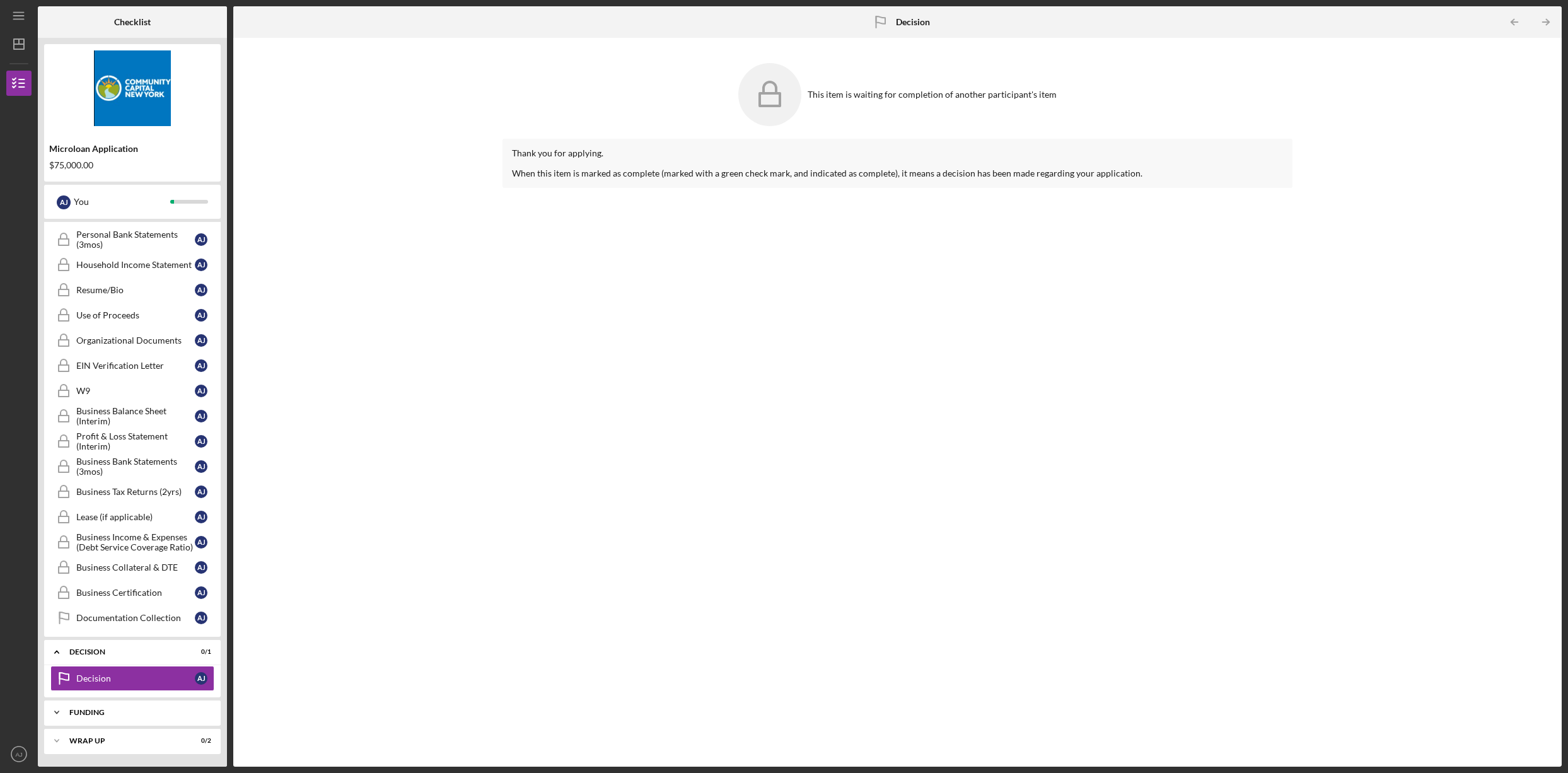
click at [95, 710] on div "Funding" at bounding box center [137, 712] width 136 height 7
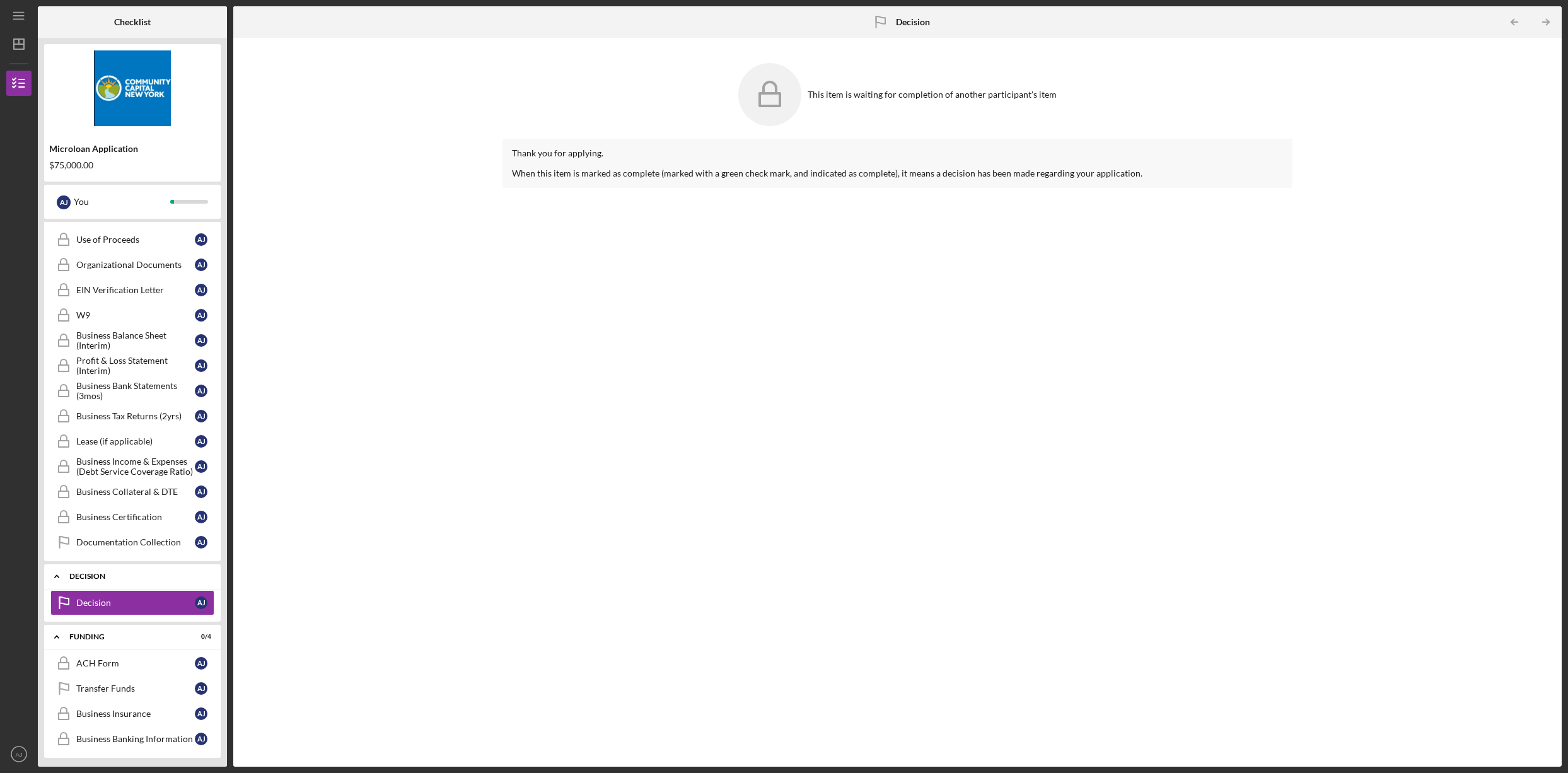
scroll to position [628, 0]
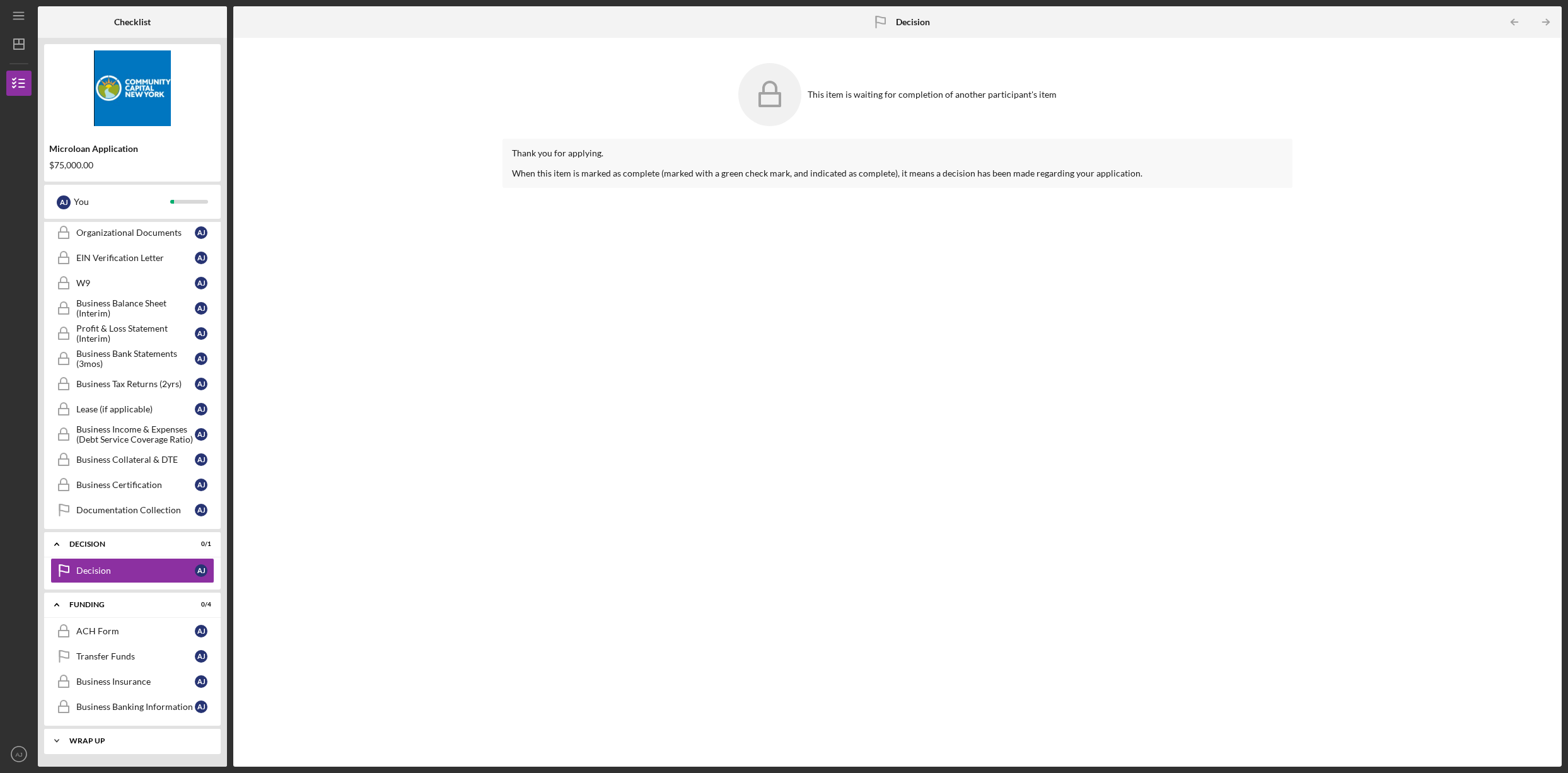
click at [93, 737] on div "Icon/Expander Wrap up 0 / 2" at bounding box center [133, 741] width 177 height 25
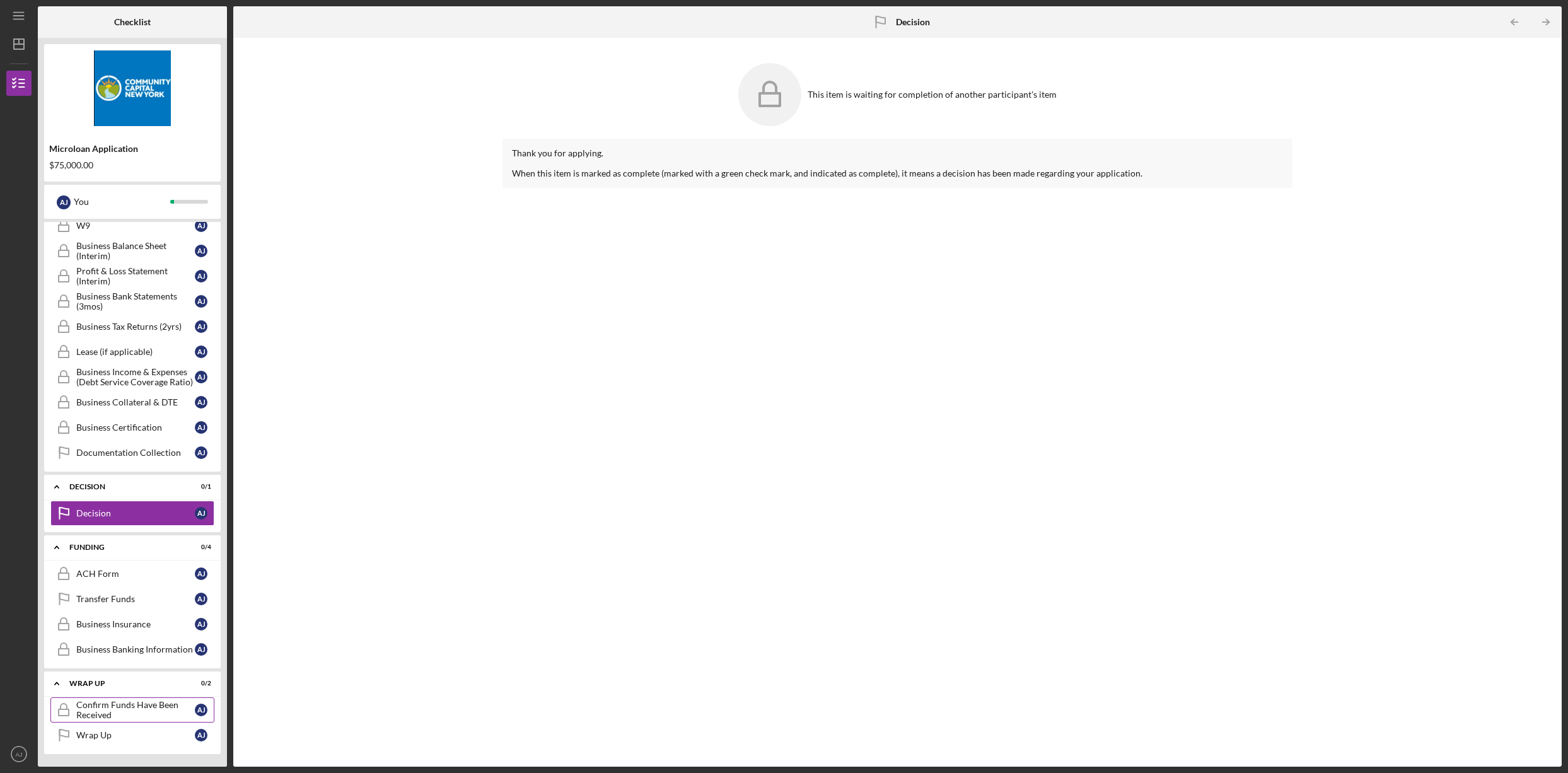
click at [109, 714] on div "Confirm Funds Have Been Received" at bounding box center [136, 710] width 119 height 20
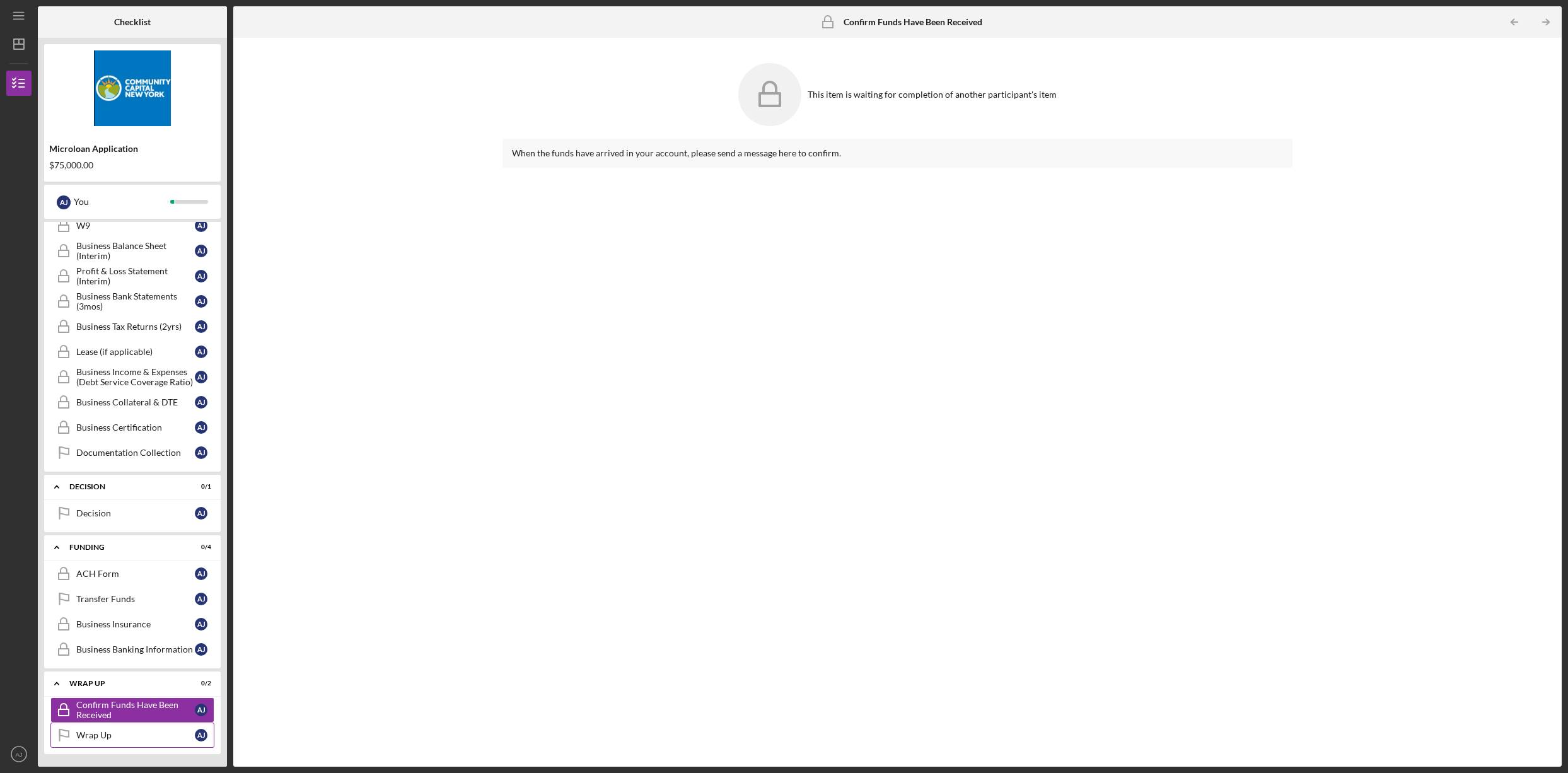
click at [109, 742] on link "Wrap Up Wrap Up A J" at bounding box center [132, 735] width 164 height 25
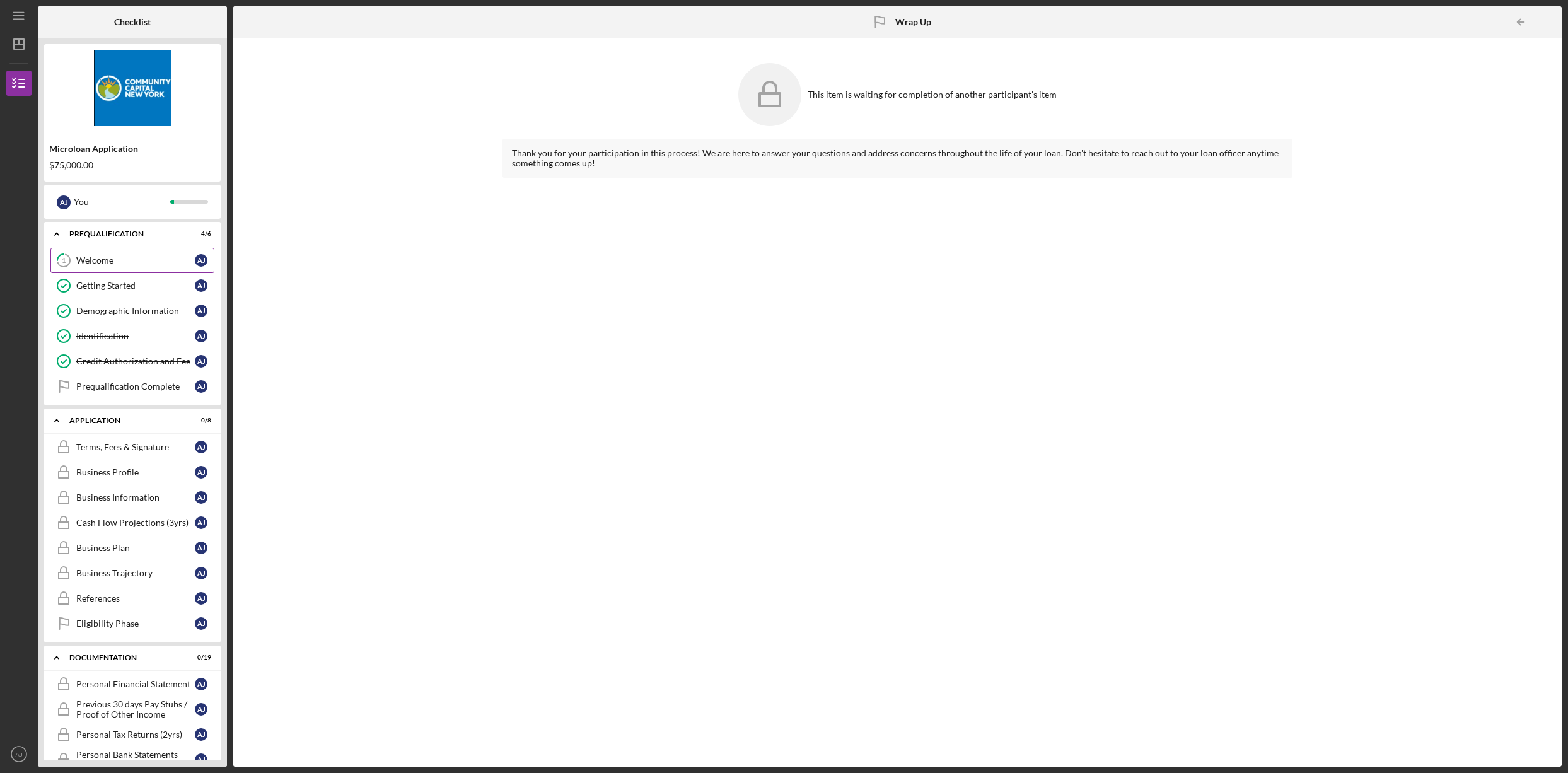
click at [95, 261] on div "Welcome" at bounding box center [136, 260] width 119 height 10
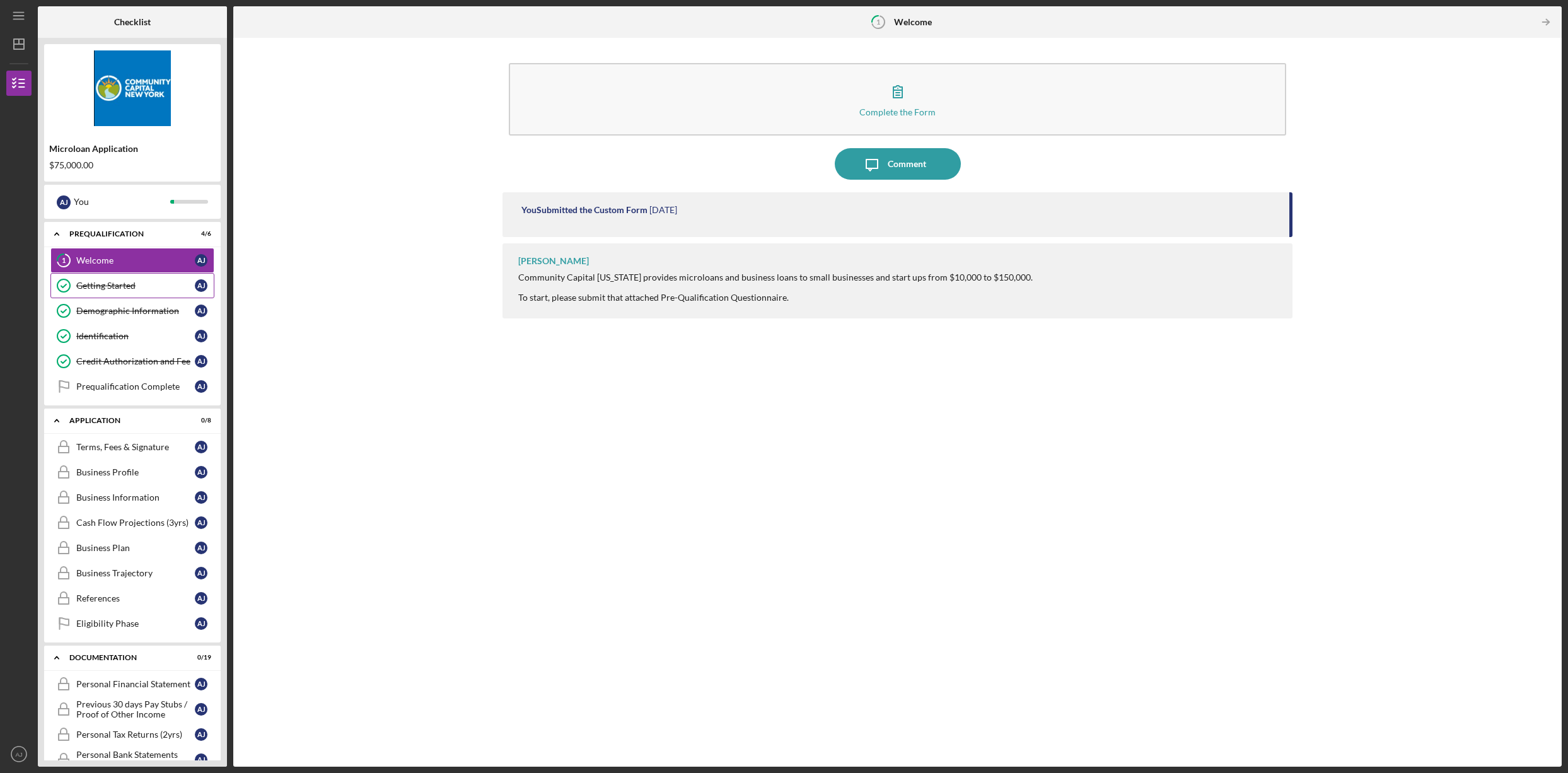
click at [103, 292] on link "Getting Started Getting Started A J" at bounding box center [132, 286] width 164 height 25
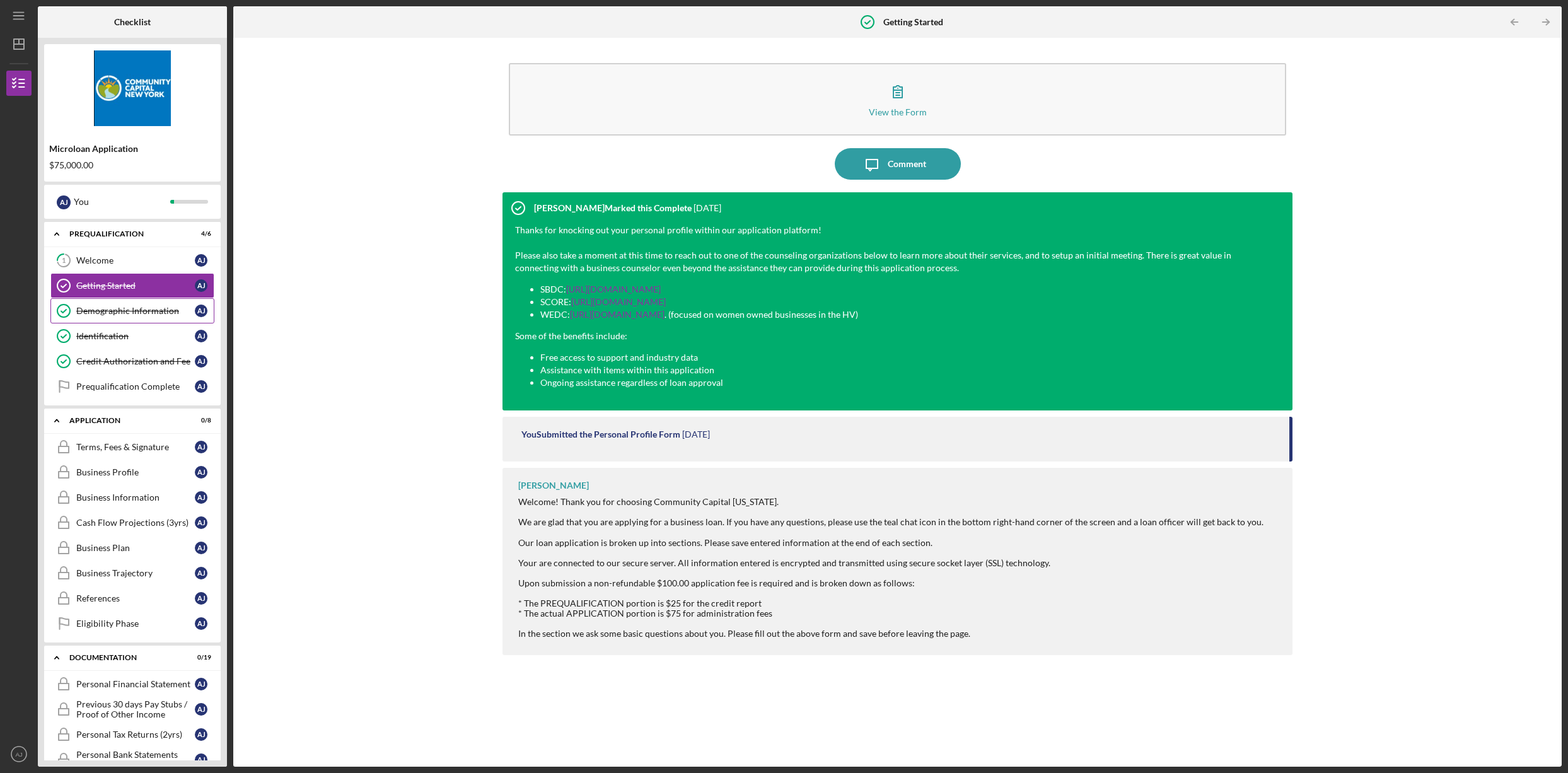
click at [105, 317] on link "Demographic Information Demographic Information A J" at bounding box center [132, 311] width 164 height 25
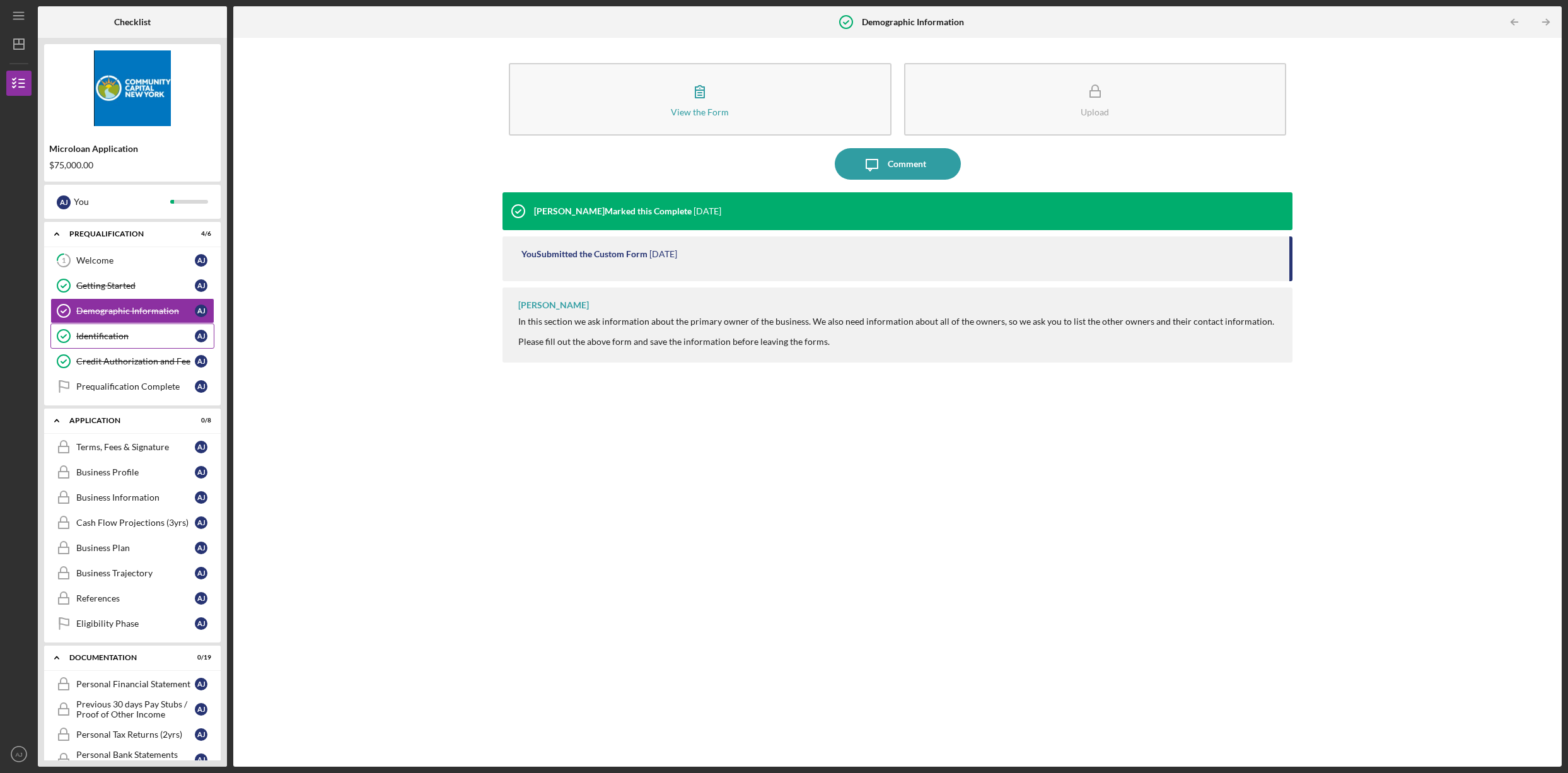
click at [105, 346] on link "Identification Identification A J" at bounding box center [132, 336] width 164 height 25
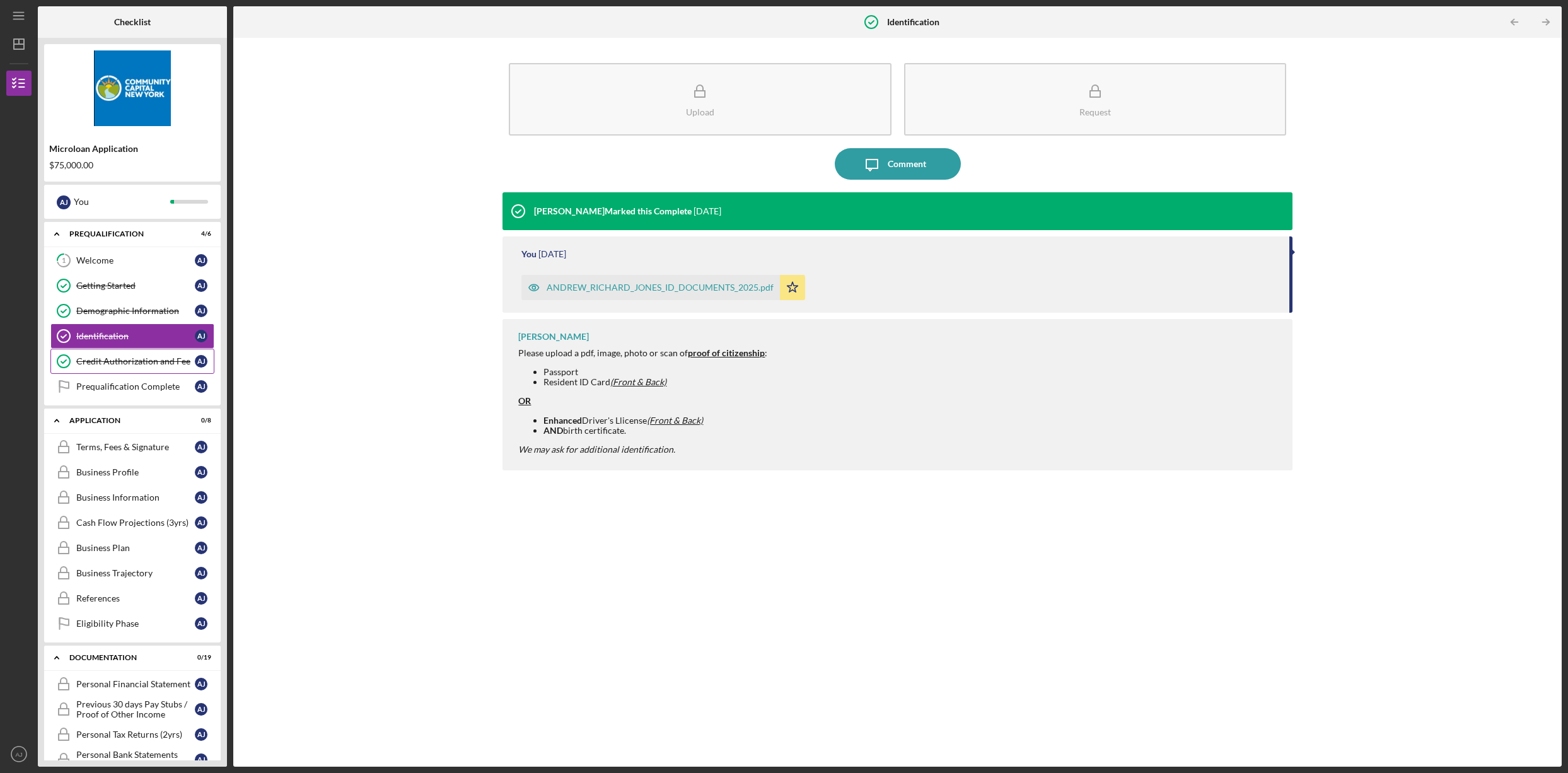
click at [112, 371] on link "Credit Authorization and Fee Credit Authorization and Fee A J" at bounding box center [132, 361] width 164 height 25
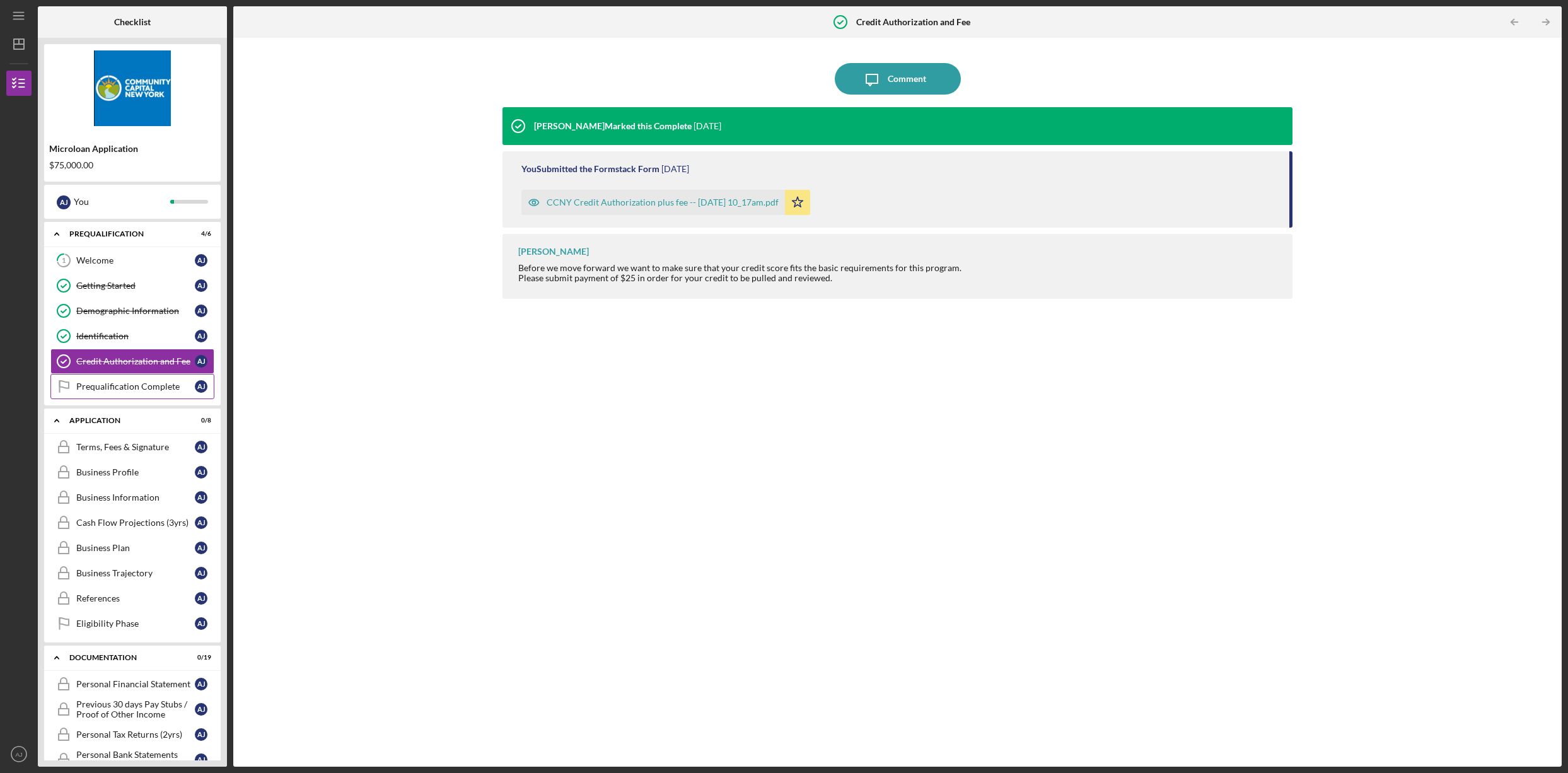
click at [120, 388] on div "Prequalification Complete" at bounding box center [136, 386] width 119 height 10
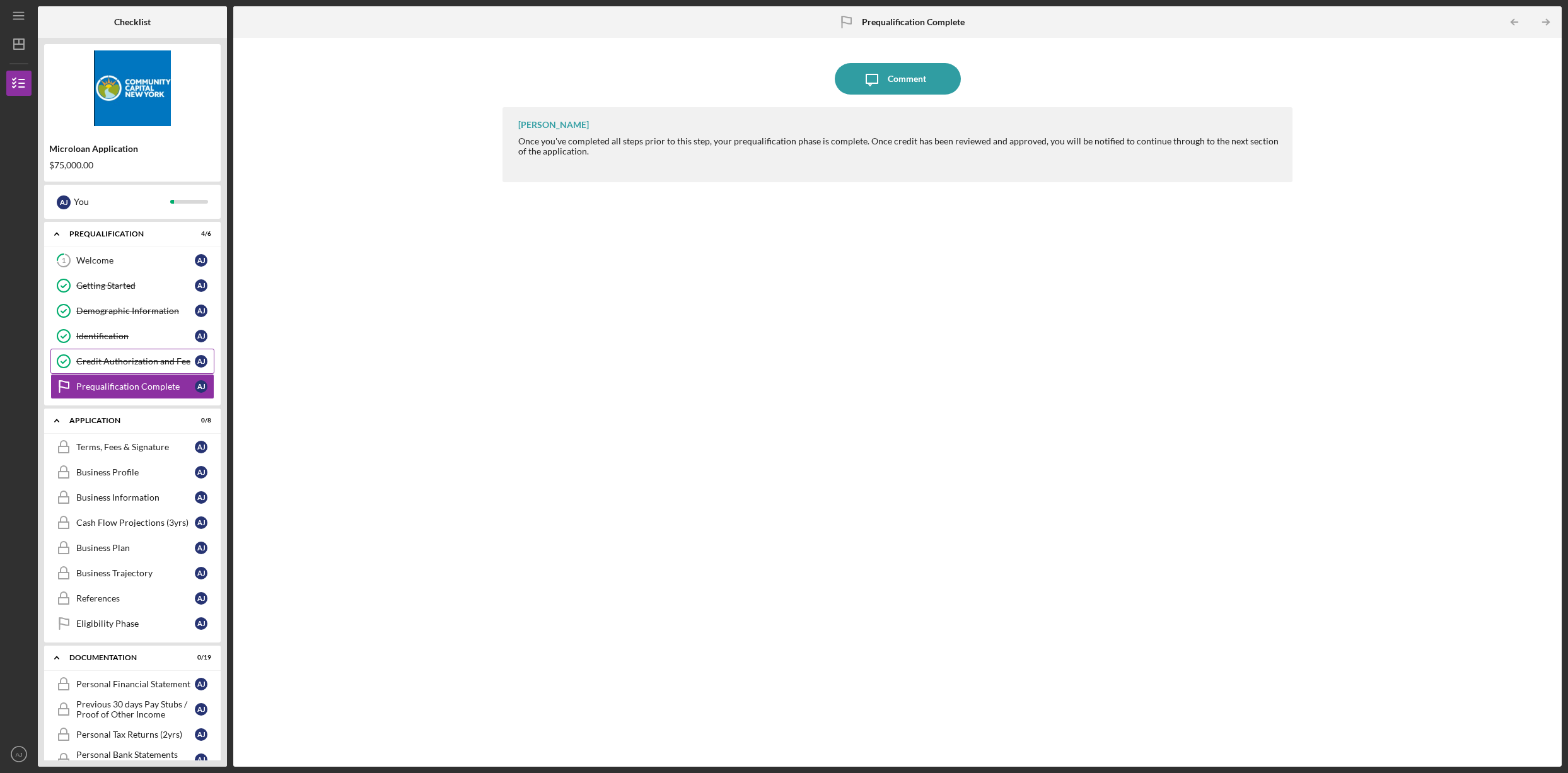
click at [127, 368] on link "Credit Authorization and Fee Credit Authorization and Fee A J" at bounding box center [132, 361] width 164 height 25
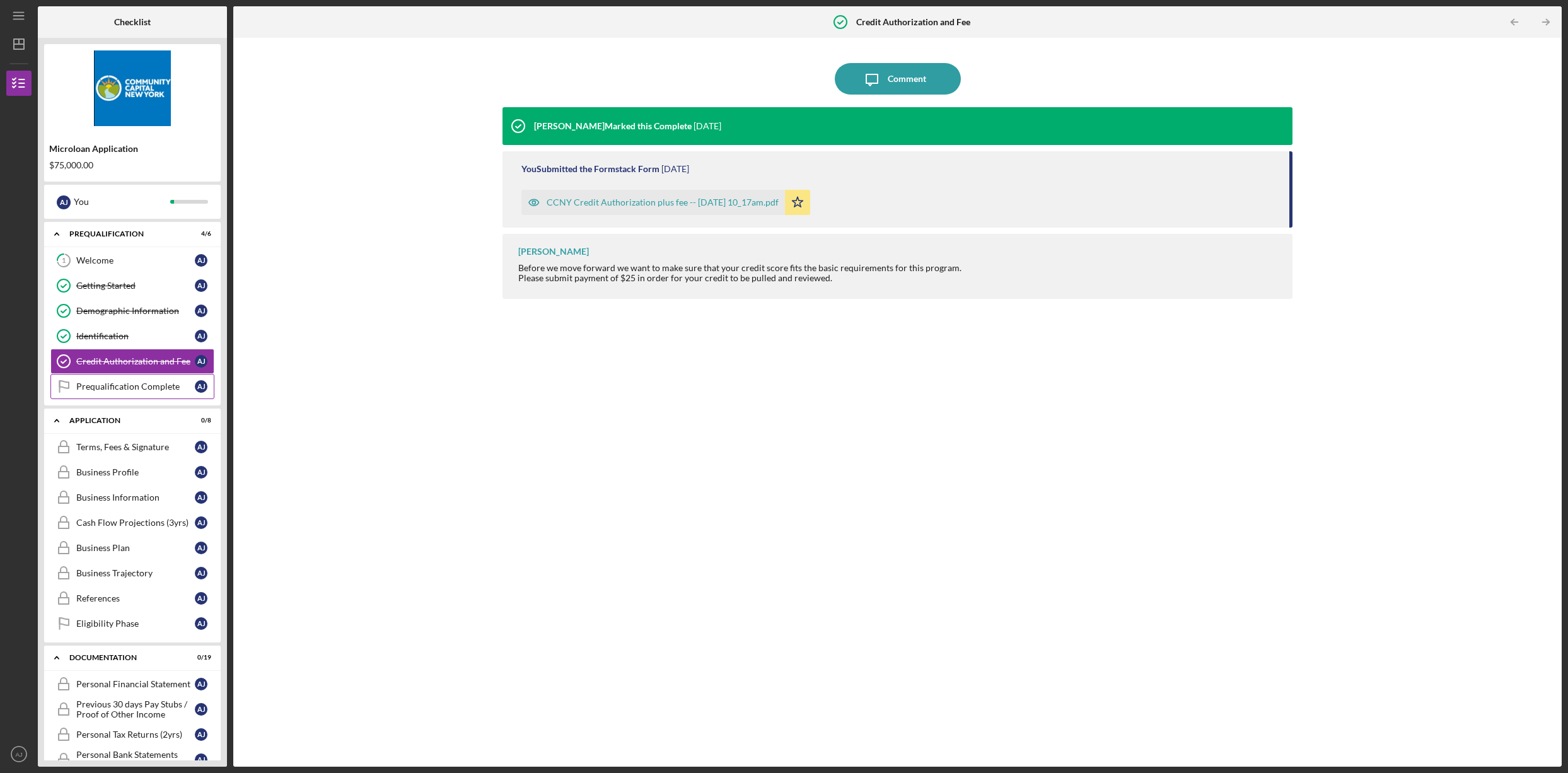
click at [127, 390] on div "Prequalification Complete" at bounding box center [136, 386] width 119 height 10
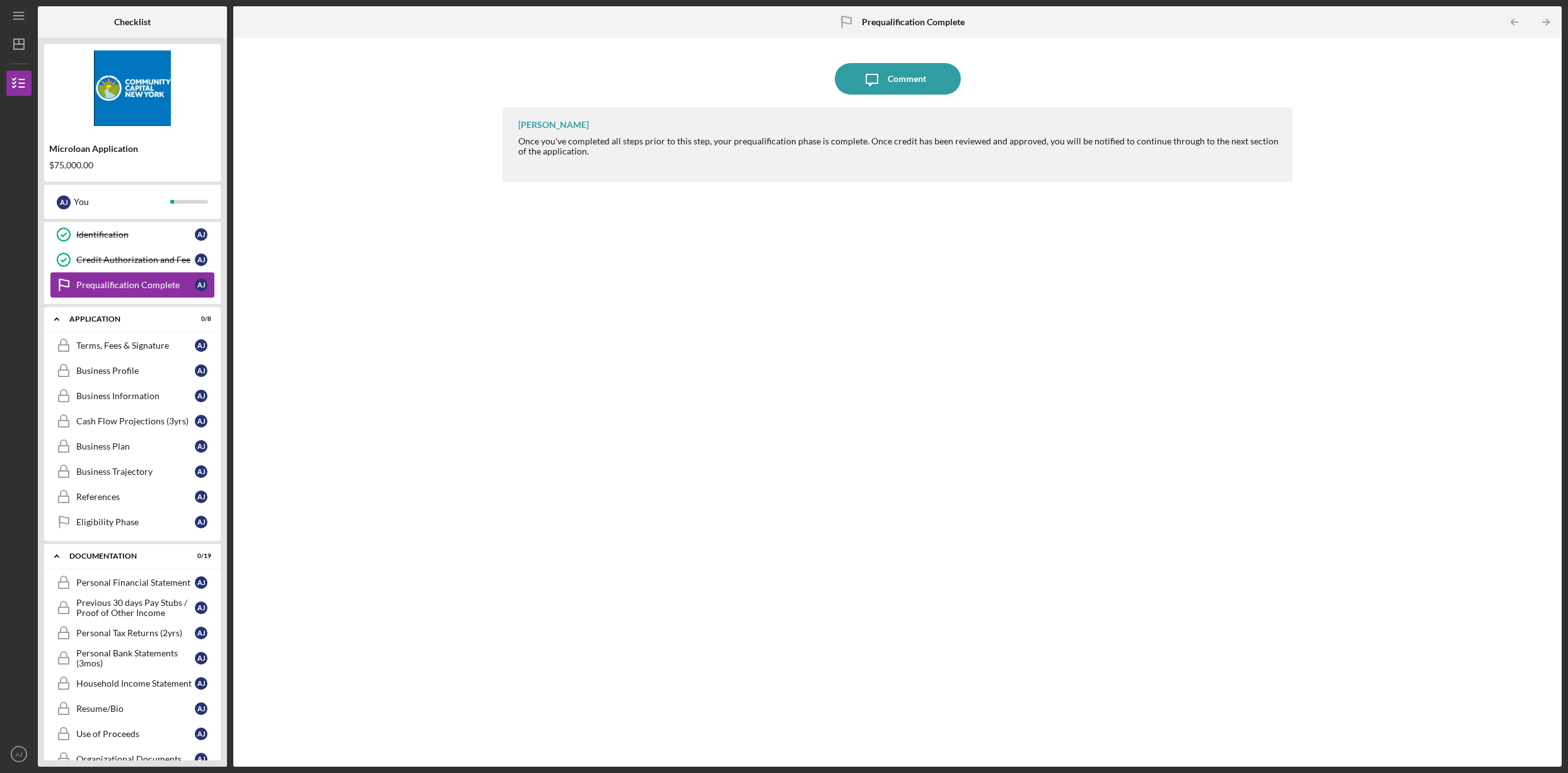
scroll to position [114, 0]
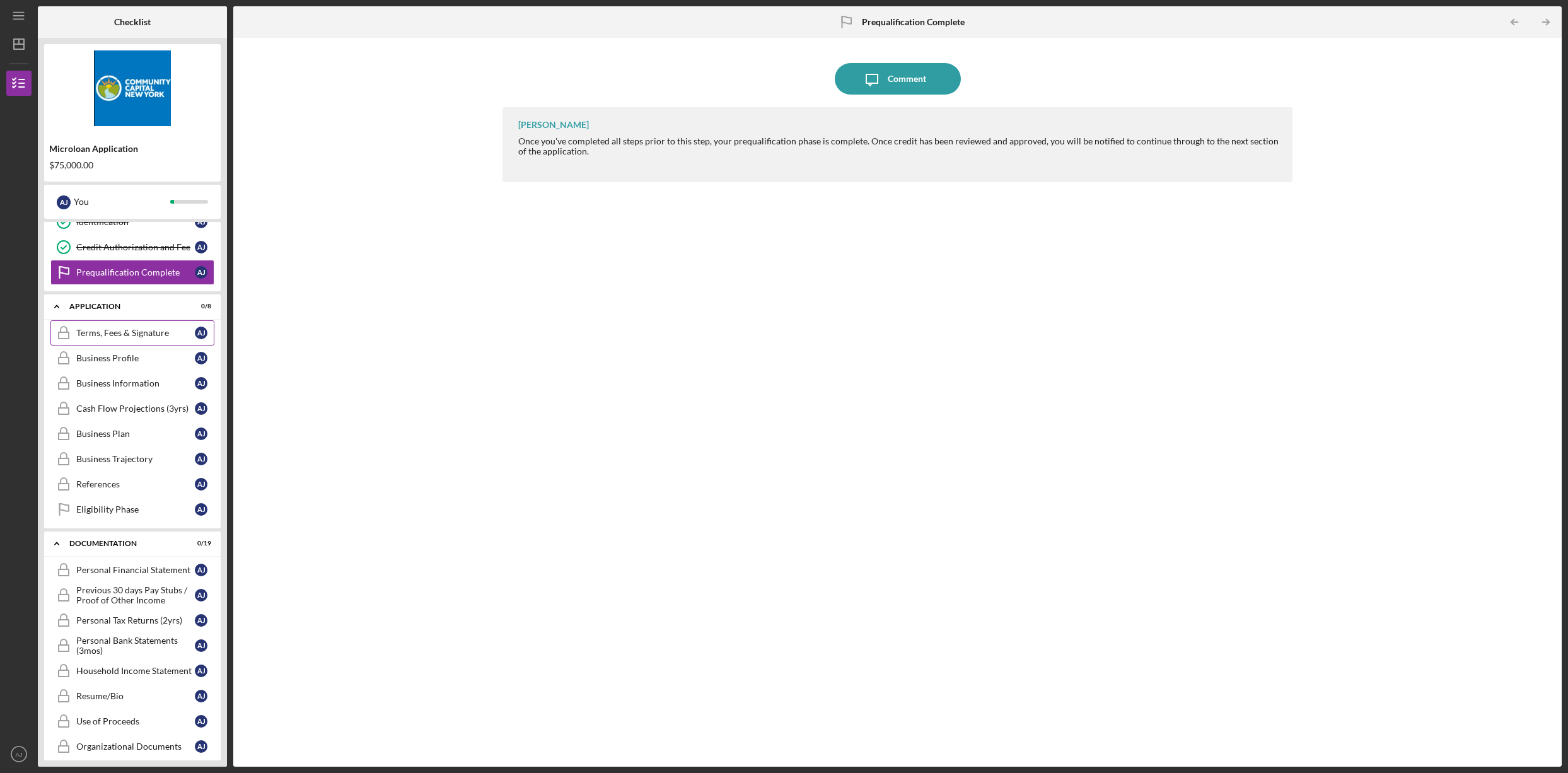
click at [109, 331] on div "Terms, Fees & Signature" at bounding box center [136, 332] width 119 height 10
